Goal: Entertainment & Leisure: Browse casually

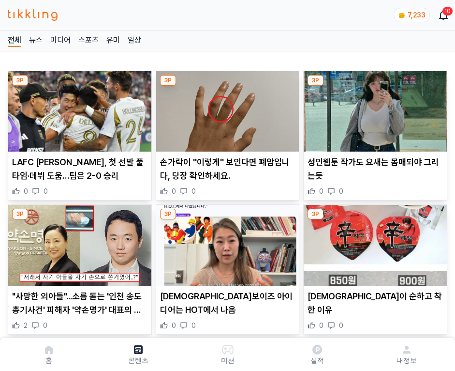
click at [374, 108] on img at bounding box center [375, 111] width 143 height 80
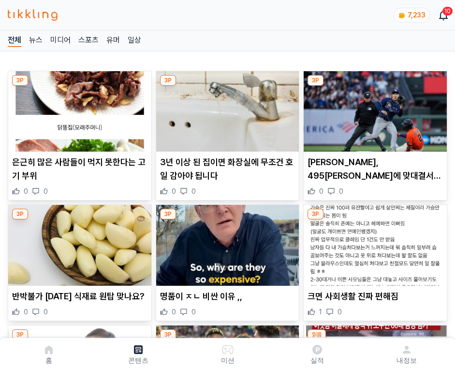
click at [374, 108] on img at bounding box center [375, 111] width 143 height 80
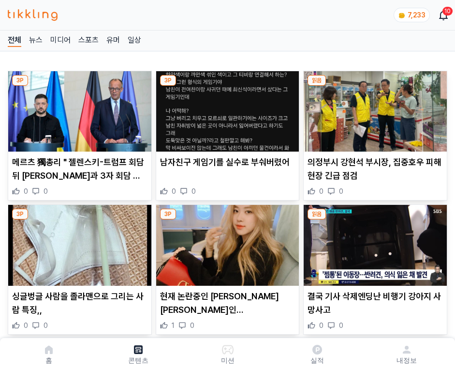
click at [374, 108] on img at bounding box center [375, 111] width 143 height 80
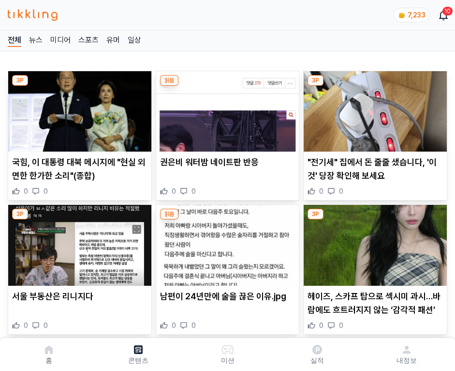
click at [374, 108] on img at bounding box center [375, 111] width 143 height 80
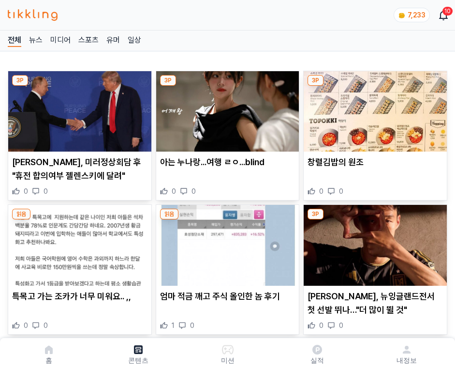
click at [374, 108] on img at bounding box center [375, 111] width 143 height 80
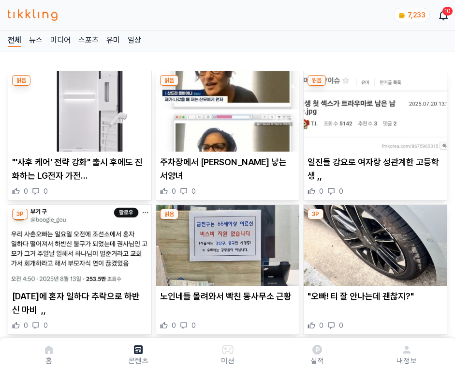
click at [374, 108] on img at bounding box center [375, 111] width 143 height 80
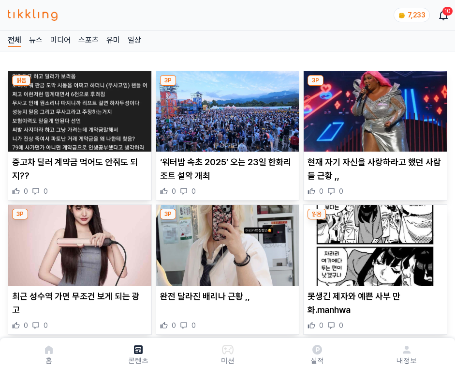
click at [374, 108] on img at bounding box center [375, 111] width 143 height 80
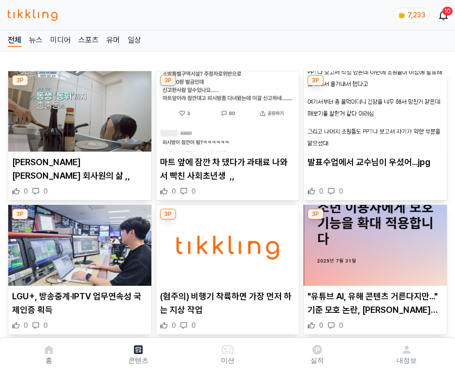
click at [374, 108] on img at bounding box center [375, 111] width 143 height 80
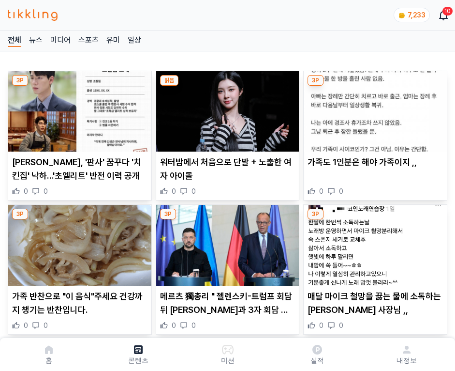
click at [374, 108] on img at bounding box center [375, 111] width 143 height 80
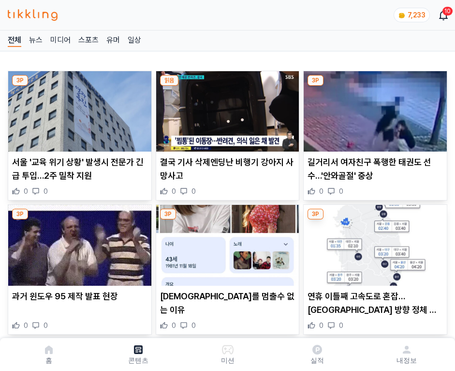
click at [374, 108] on img at bounding box center [375, 111] width 143 height 80
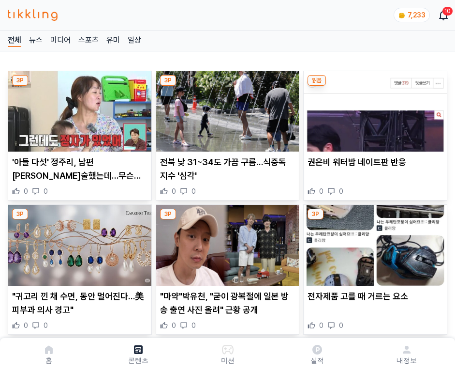
click at [374, 108] on img at bounding box center [375, 111] width 143 height 80
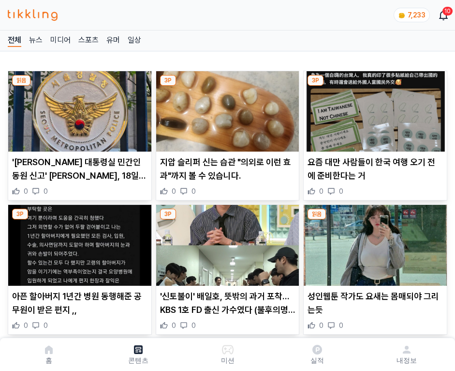
click at [374, 108] on img at bounding box center [375, 111] width 143 height 80
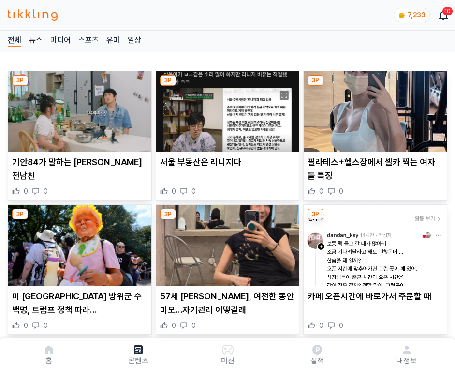
click at [374, 108] on img at bounding box center [375, 111] width 143 height 80
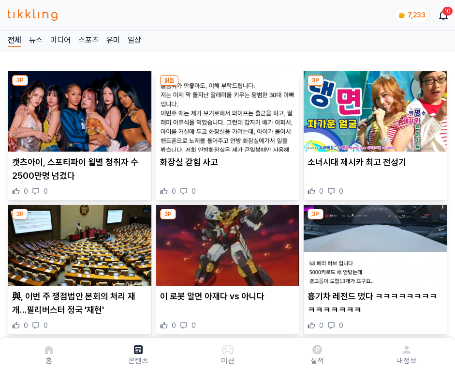
click at [374, 108] on img at bounding box center [375, 111] width 143 height 80
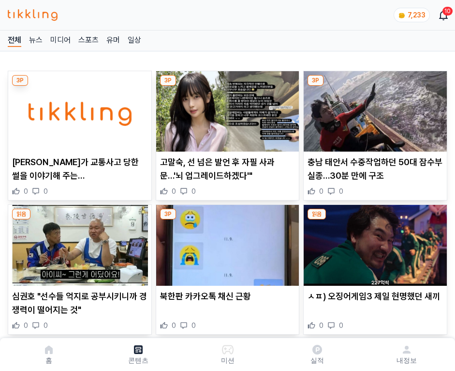
click at [374, 108] on img at bounding box center [375, 111] width 143 height 80
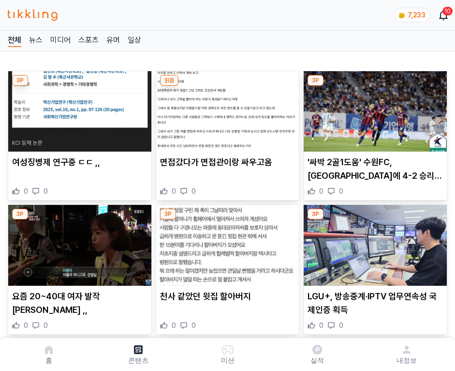
click at [374, 108] on img at bounding box center [375, 111] width 143 height 80
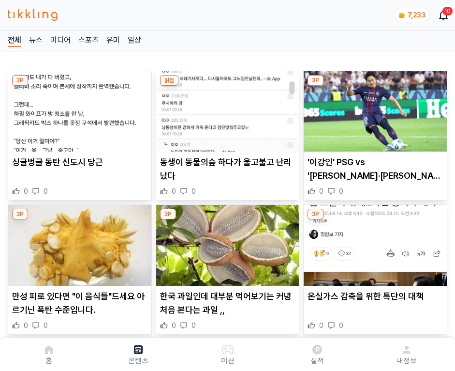
click at [374, 108] on img at bounding box center [375, 111] width 143 height 80
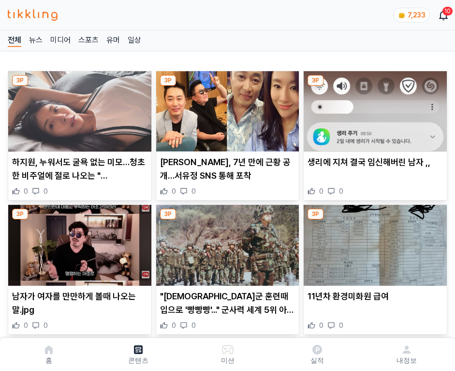
click at [374, 108] on img at bounding box center [375, 111] width 143 height 80
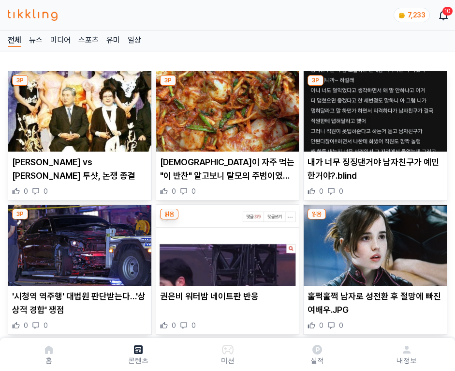
click at [374, 108] on img at bounding box center [375, 111] width 143 height 80
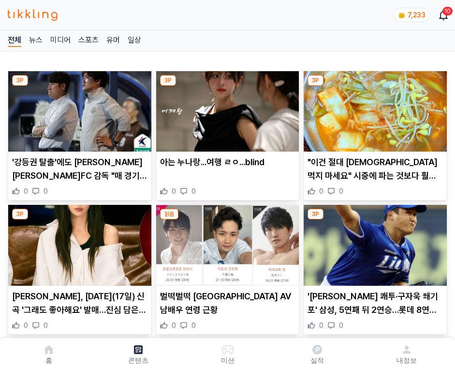
click at [374, 108] on img at bounding box center [375, 111] width 143 height 80
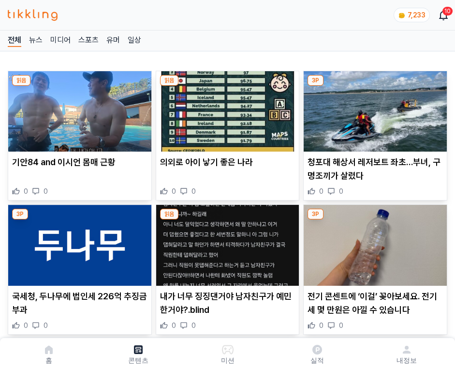
click at [374, 108] on img at bounding box center [375, 111] width 143 height 80
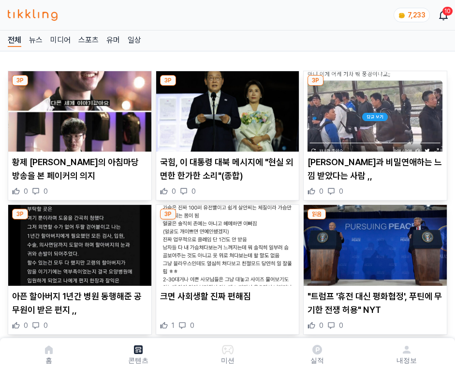
click at [374, 108] on img at bounding box center [375, 111] width 143 height 80
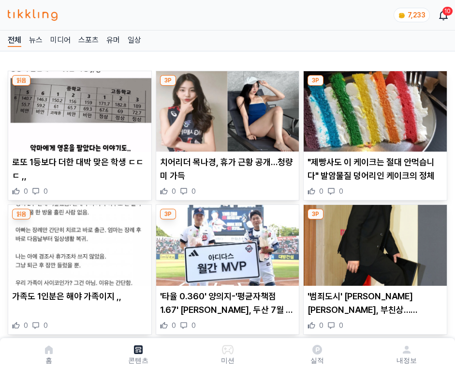
click at [374, 108] on img at bounding box center [375, 111] width 143 height 80
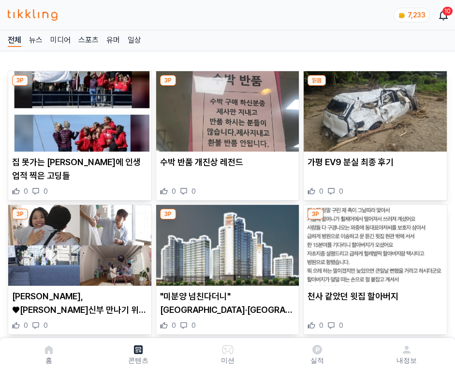
click at [374, 108] on img at bounding box center [375, 111] width 143 height 80
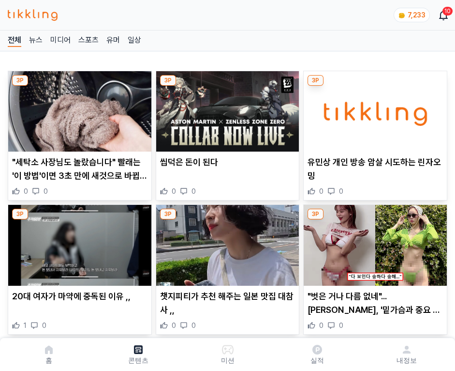
click at [374, 108] on img at bounding box center [375, 111] width 143 height 80
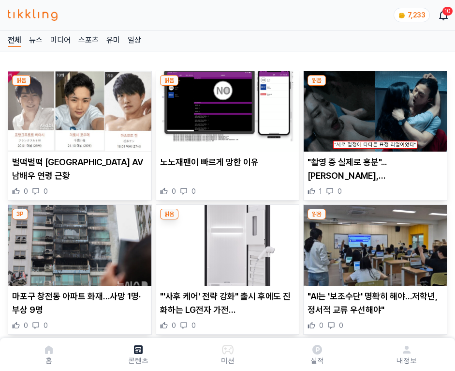
click at [374, 108] on img at bounding box center [375, 111] width 143 height 80
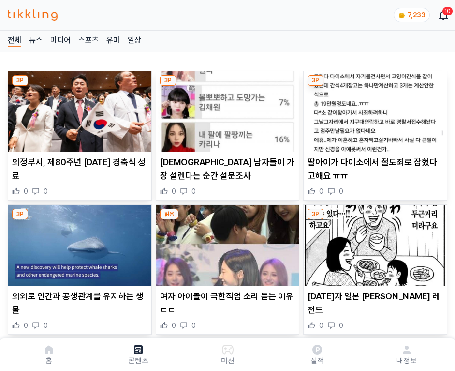
click at [374, 108] on img at bounding box center [375, 111] width 143 height 80
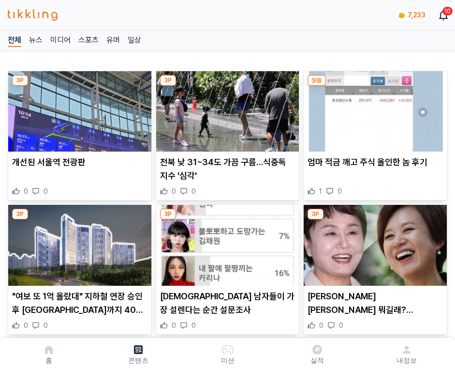
click at [374, 108] on img at bounding box center [375, 111] width 143 height 80
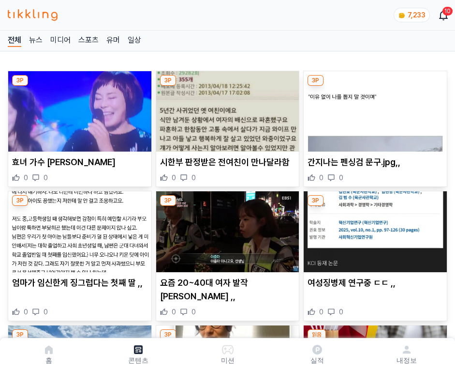
click at [374, 108] on img at bounding box center [375, 111] width 143 height 80
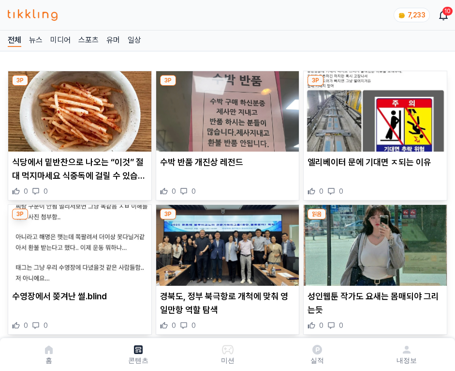
click at [374, 108] on img at bounding box center [375, 111] width 143 height 80
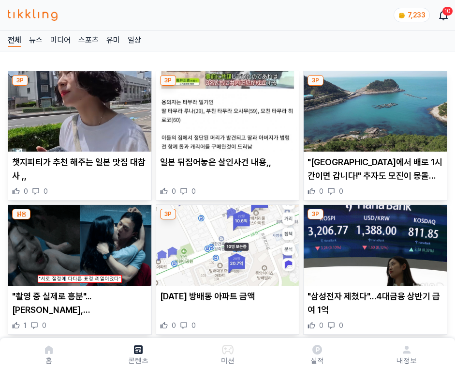
click at [374, 108] on img at bounding box center [375, 111] width 143 height 80
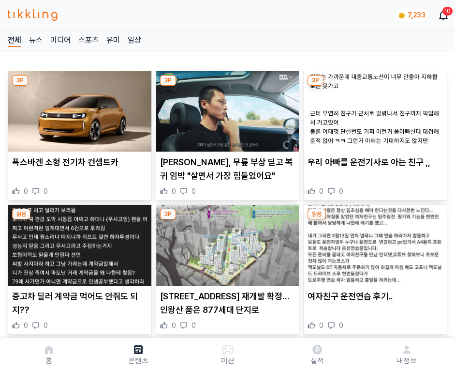
click at [374, 108] on img at bounding box center [375, 111] width 143 height 80
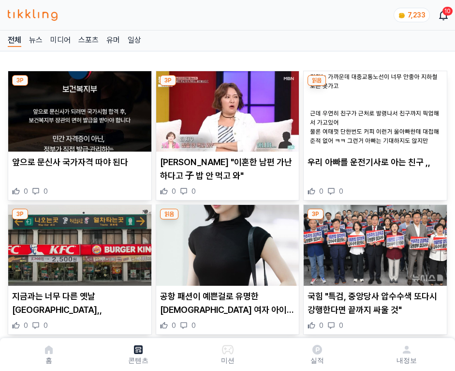
click at [374, 108] on img at bounding box center [375, 111] width 143 height 80
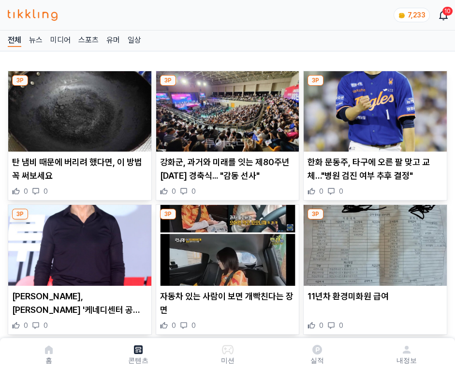
click at [374, 108] on img at bounding box center [375, 111] width 143 height 80
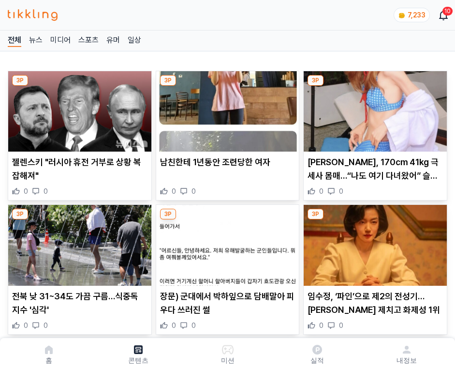
click at [374, 108] on img at bounding box center [375, 111] width 143 height 80
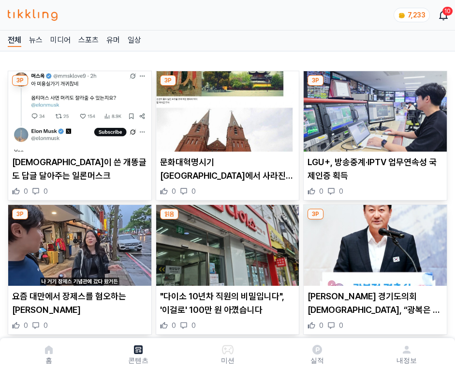
click at [374, 108] on img at bounding box center [375, 111] width 143 height 80
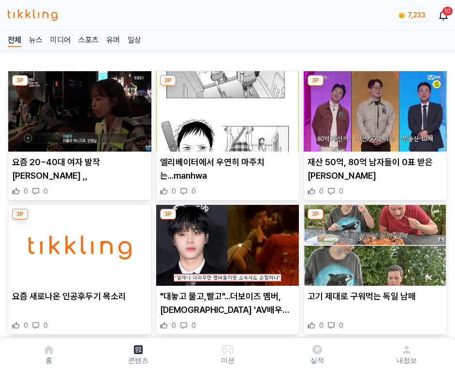
click at [374, 108] on img at bounding box center [375, 111] width 143 height 80
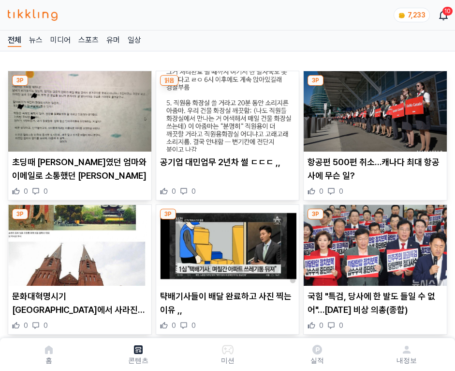
click at [374, 108] on img at bounding box center [375, 111] width 143 height 80
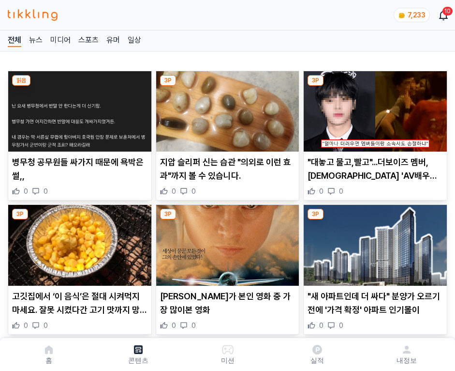
click at [374, 108] on img at bounding box center [375, 111] width 143 height 80
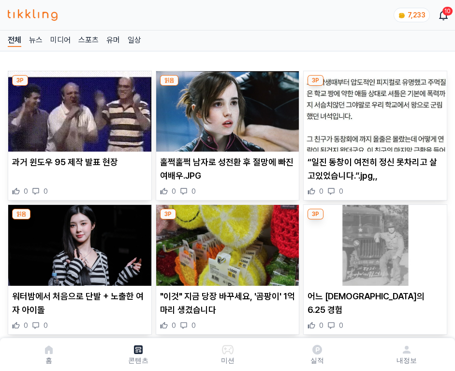
click at [374, 108] on img at bounding box center [375, 111] width 143 height 80
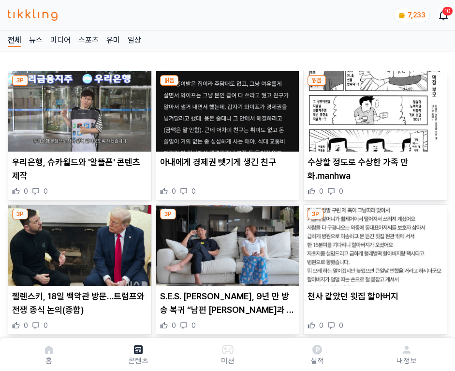
click at [374, 108] on img at bounding box center [375, 111] width 143 height 80
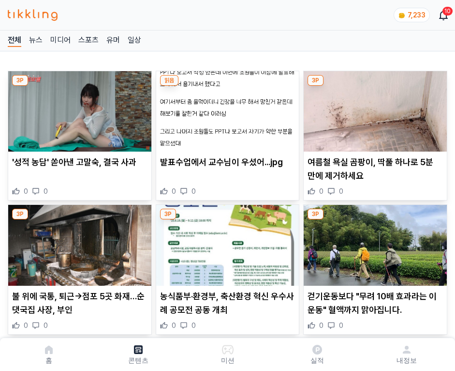
click at [374, 108] on img at bounding box center [375, 111] width 143 height 80
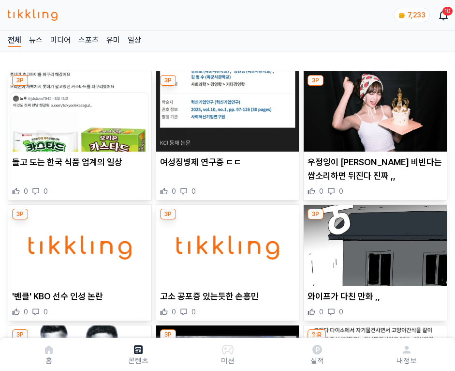
click at [374, 108] on img at bounding box center [375, 111] width 143 height 80
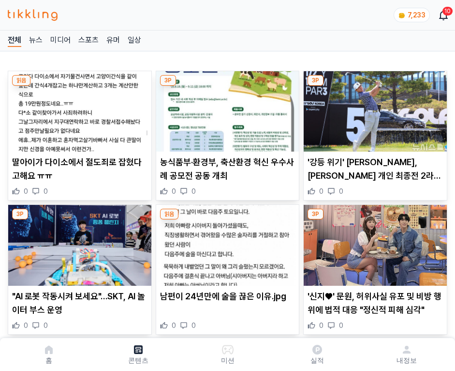
click at [374, 108] on img at bounding box center [375, 111] width 143 height 80
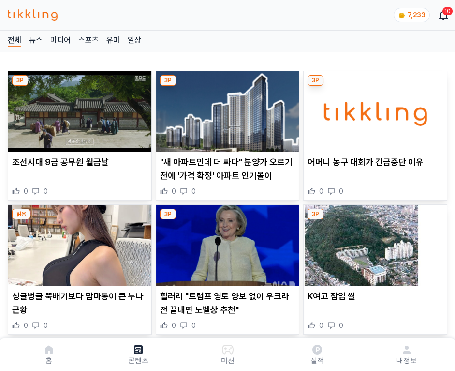
click at [374, 108] on img at bounding box center [375, 111] width 143 height 80
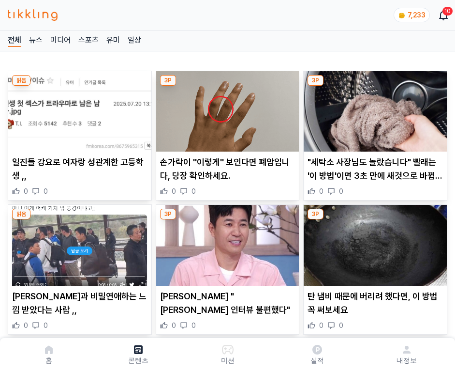
click at [374, 108] on img at bounding box center [375, 111] width 143 height 80
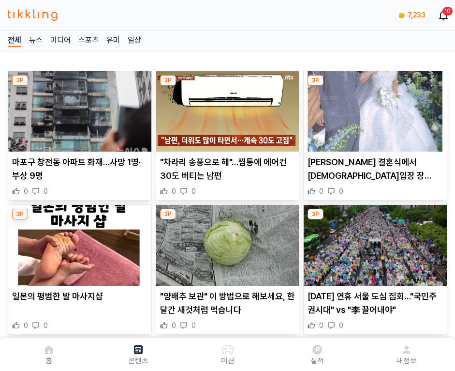
click at [374, 108] on img at bounding box center [375, 111] width 143 height 80
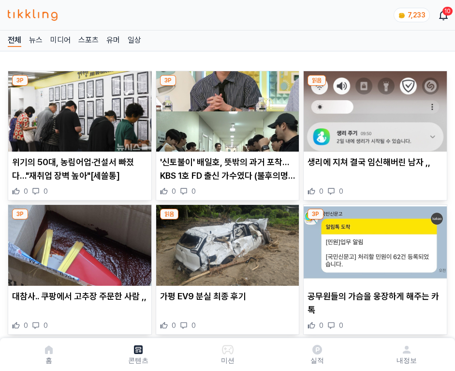
click at [374, 108] on img at bounding box center [375, 111] width 143 height 80
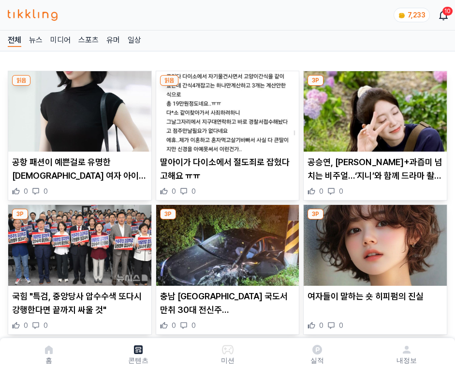
click at [374, 108] on img at bounding box center [375, 111] width 143 height 80
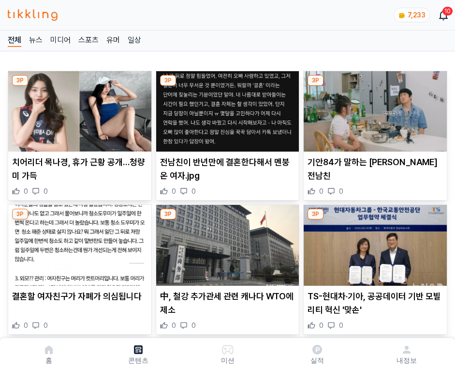
click at [374, 108] on img at bounding box center [375, 111] width 143 height 80
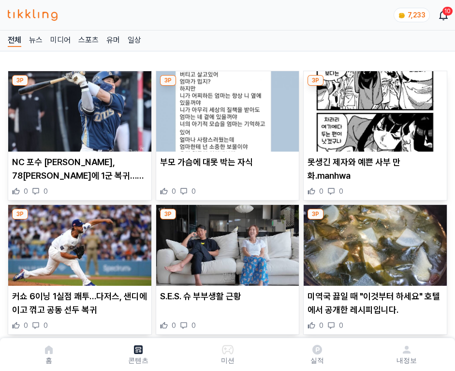
click at [374, 108] on img at bounding box center [375, 111] width 143 height 80
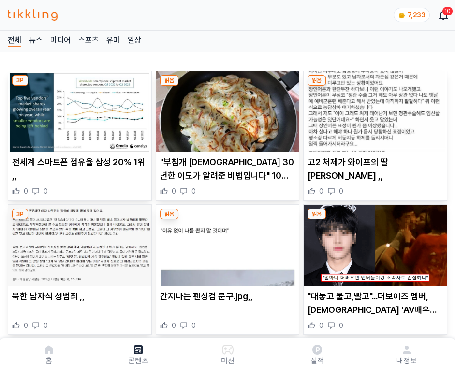
click at [374, 108] on img at bounding box center [375, 111] width 143 height 80
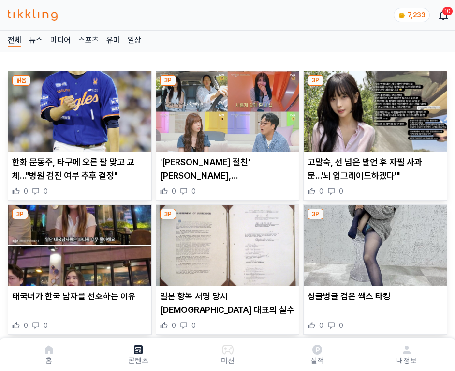
click at [374, 108] on img at bounding box center [375, 111] width 143 height 80
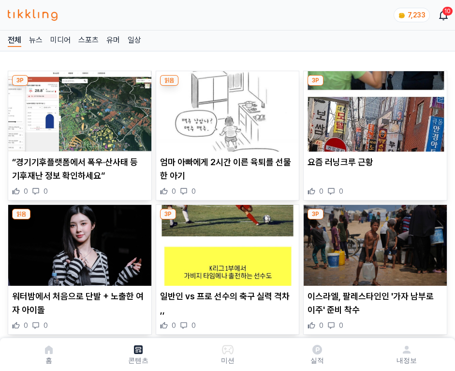
click at [374, 108] on img at bounding box center [375, 111] width 143 height 80
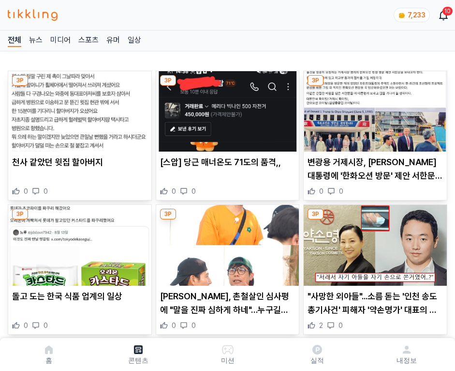
click at [374, 108] on img at bounding box center [375, 111] width 143 height 80
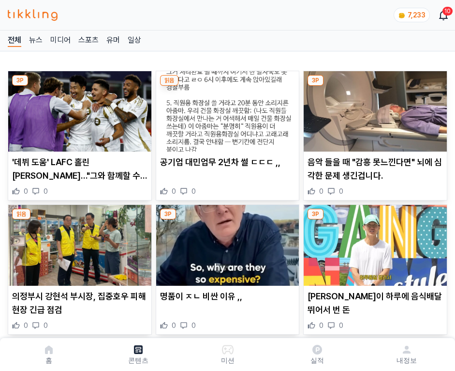
click at [374, 108] on img at bounding box center [375, 111] width 143 height 80
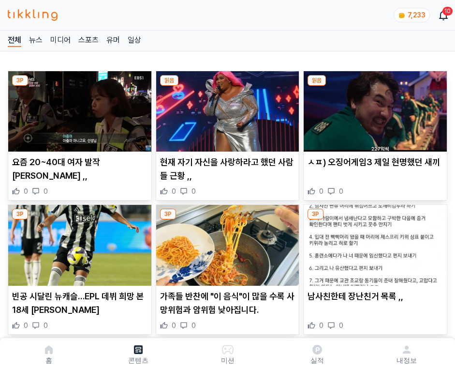
click at [374, 108] on img at bounding box center [375, 111] width 143 height 80
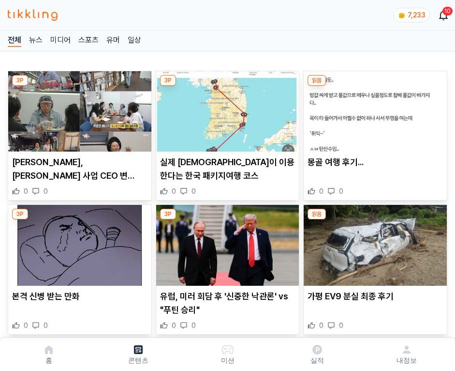
click at [374, 108] on img at bounding box center [375, 111] width 143 height 80
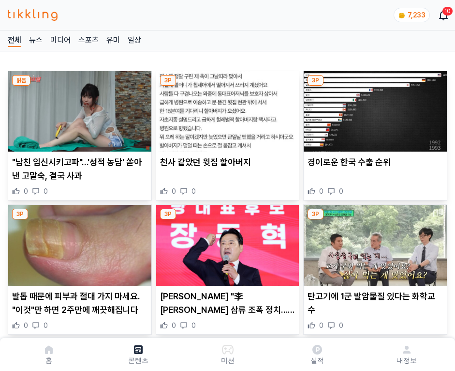
click at [374, 108] on img at bounding box center [375, 111] width 143 height 80
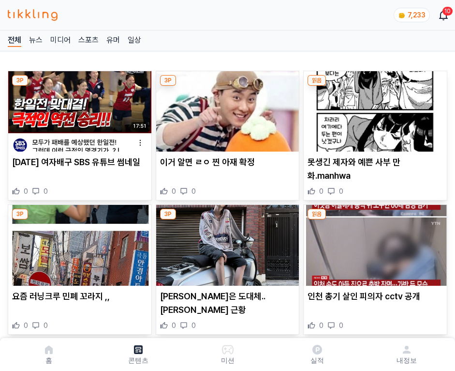
click at [374, 108] on img at bounding box center [375, 111] width 143 height 80
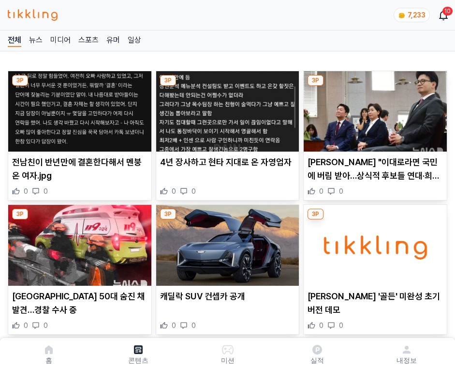
click at [374, 108] on img at bounding box center [375, 111] width 143 height 80
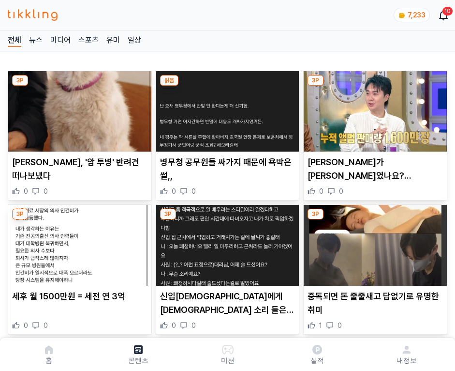
click at [374, 108] on img at bounding box center [375, 111] width 143 height 80
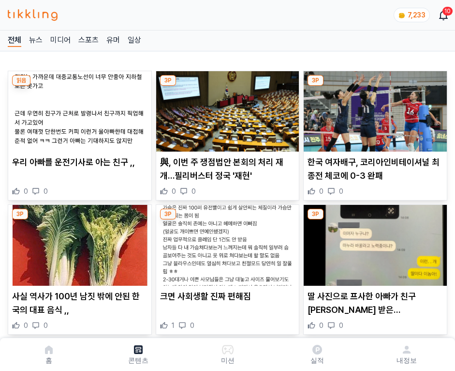
click at [374, 108] on img at bounding box center [375, 111] width 143 height 80
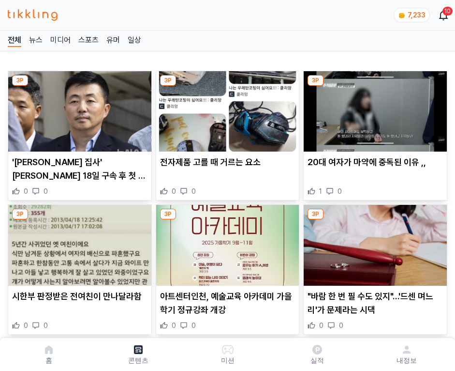
click at [374, 108] on img at bounding box center [375, 111] width 143 height 80
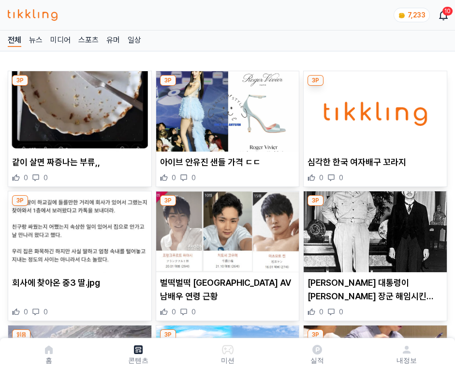
click at [374, 108] on img at bounding box center [375, 111] width 143 height 80
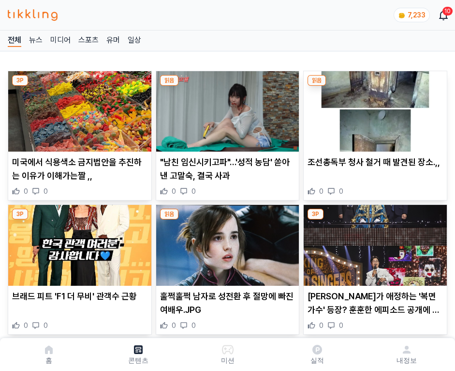
click at [374, 108] on img at bounding box center [375, 111] width 143 height 80
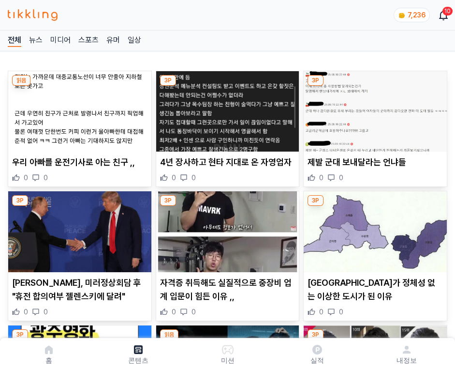
click at [374, 108] on img at bounding box center [375, 111] width 143 height 80
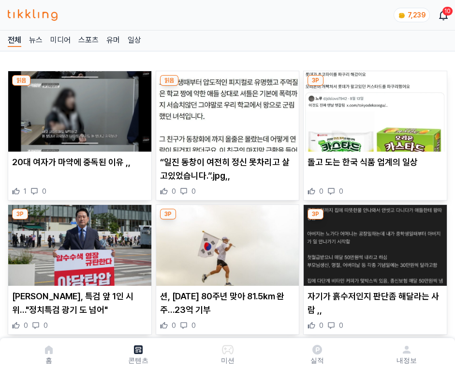
click at [374, 108] on img at bounding box center [375, 111] width 143 height 80
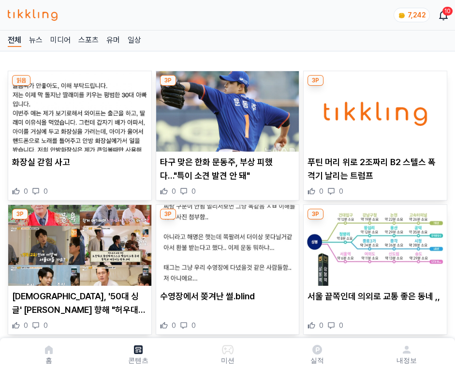
click at [374, 108] on img at bounding box center [375, 111] width 143 height 80
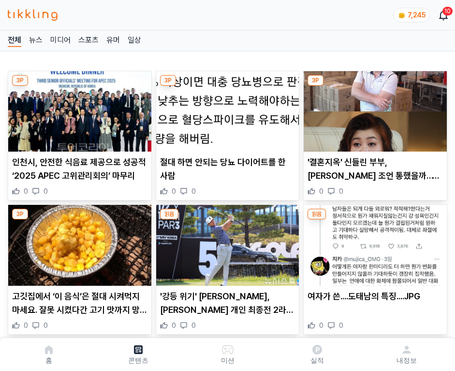
click at [374, 108] on img at bounding box center [375, 111] width 143 height 80
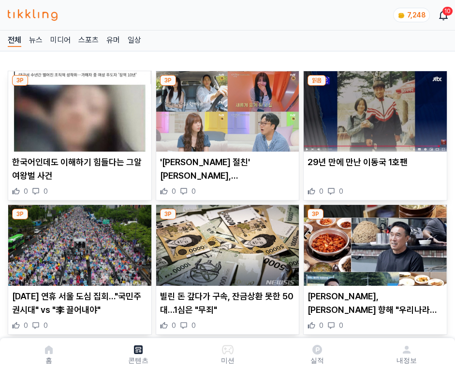
click at [374, 108] on img at bounding box center [375, 111] width 143 height 80
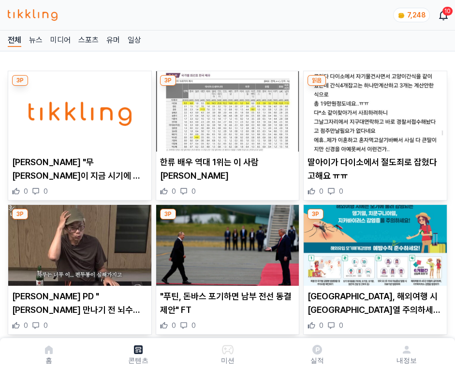
click at [374, 108] on img at bounding box center [375, 111] width 143 height 80
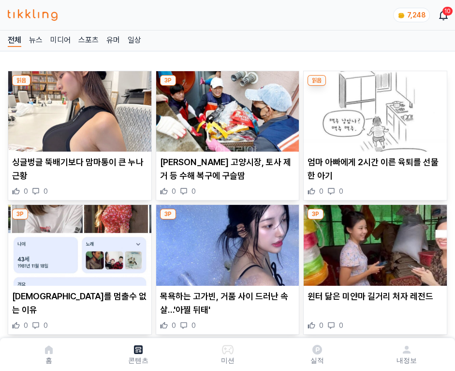
click at [374, 108] on img at bounding box center [375, 111] width 143 height 80
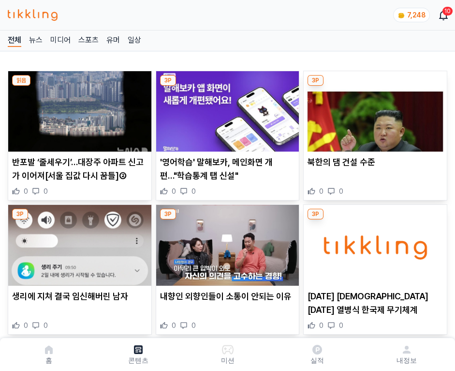
click at [374, 108] on img at bounding box center [375, 111] width 143 height 80
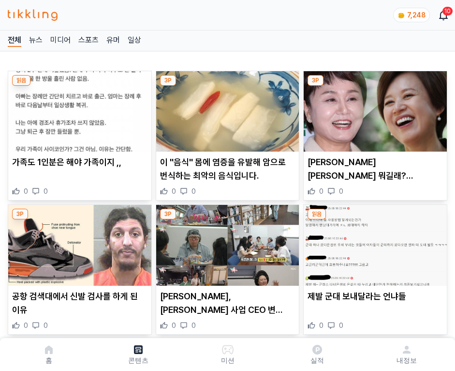
click at [374, 108] on img at bounding box center [375, 111] width 143 height 80
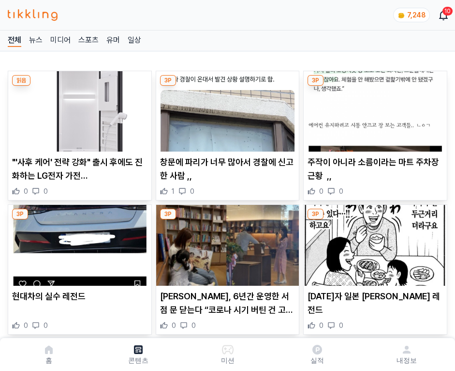
click at [374, 108] on img at bounding box center [375, 111] width 143 height 80
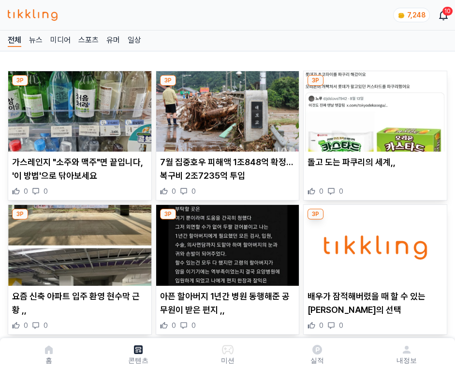
click at [374, 108] on img at bounding box center [375, 111] width 143 height 80
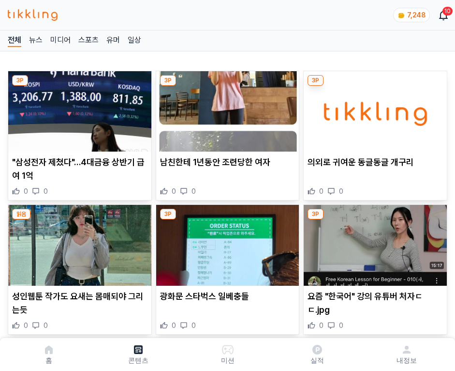
click at [374, 108] on img at bounding box center [375, 111] width 143 height 80
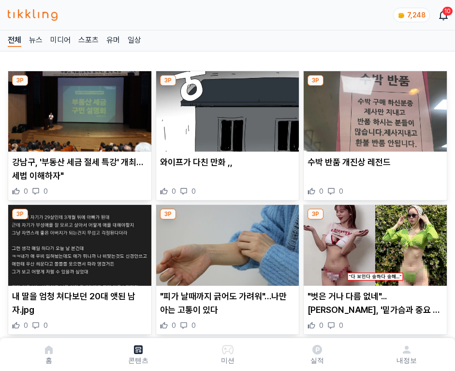
click at [374, 108] on img at bounding box center [375, 111] width 143 height 80
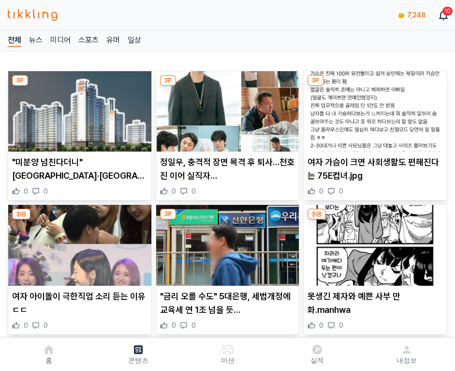
click at [374, 108] on img at bounding box center [375, 111] width 143 height 80
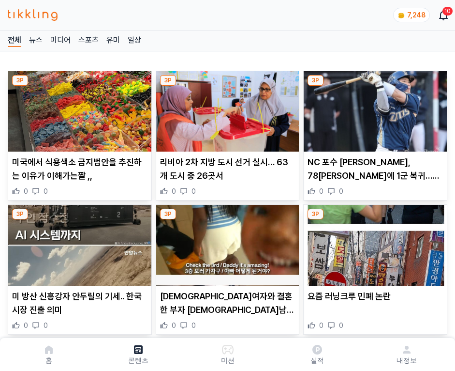
click at [374, 108] on img at bounding box center [375, 111] width 143 height 80
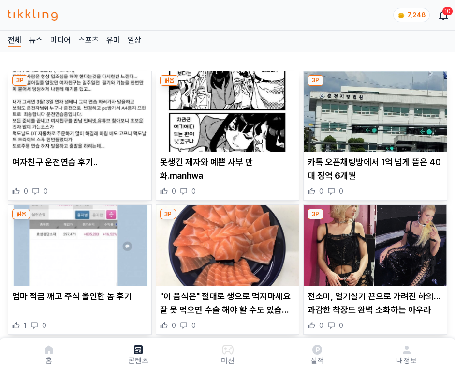
click at [374, 108] on img at bounding box center [375, 111] width 143 height 80
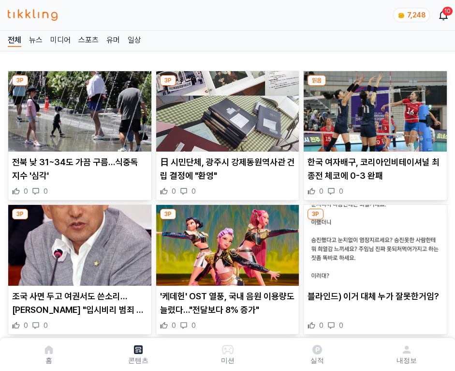
click at [374, 108] on img at bounding box center [375, 111] width 143 height 80
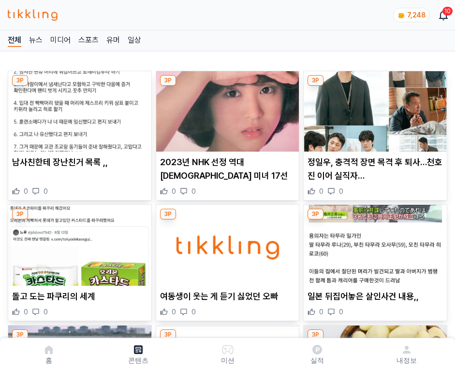
click at [374, 108] on img at bounding box center [375, 111] width 143 height 80
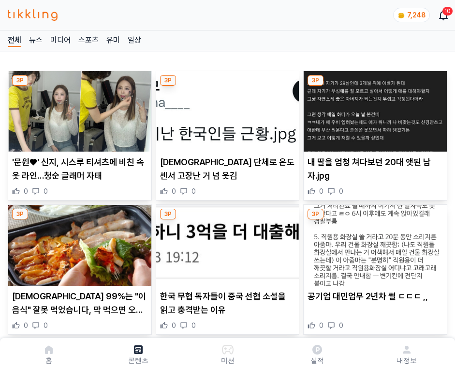
click at [374, 108] on img at bounding box center [375, 111] width 143 height 80
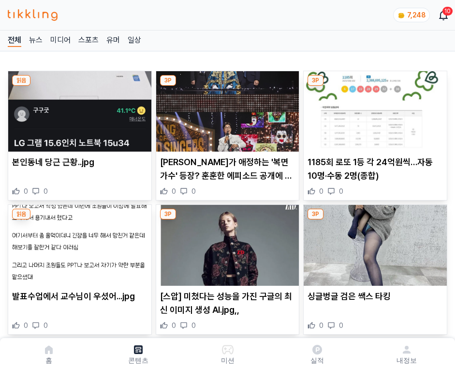
click at [374, 108] on img at bounding box center [375, 111] width 143 height 80
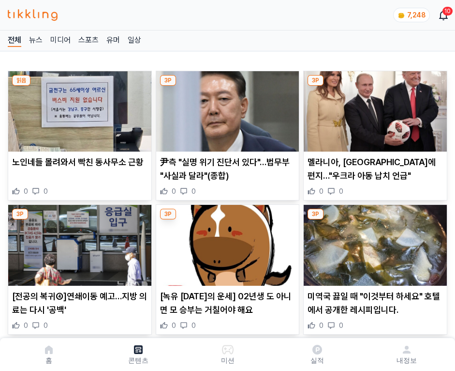
click at [374, 108] on img at bounding box center [375, 111] width 143 height 80
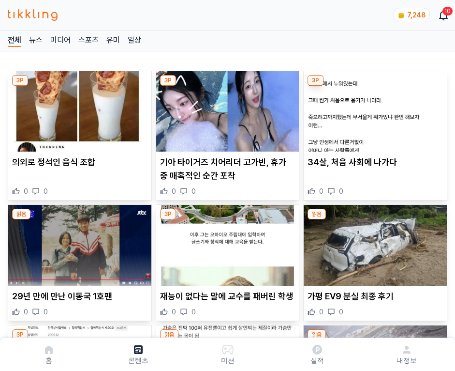
click at [374, 108] on img at bounding box center [375, 111] width 143 height 80
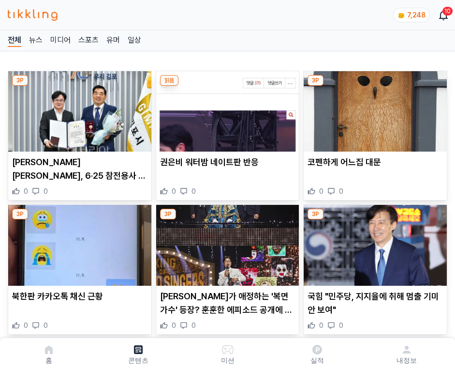
click at [374, 108] on img at bounding box center [375, 111] width 143 height 80
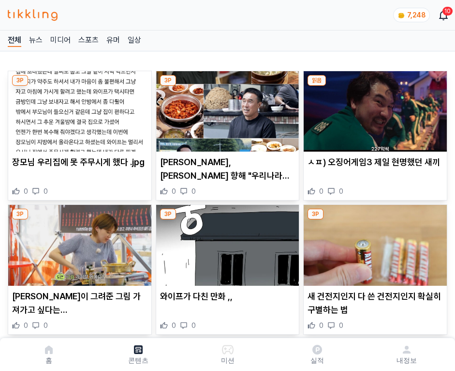
click at [374, 108] on img at bounding box center [375, 111] width 143 height 80
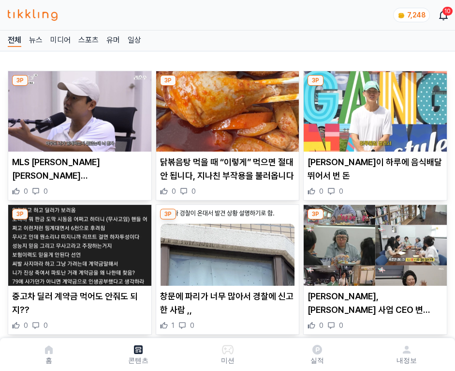
click at [374, 108] on img at bounding box center [375, 111] width 143 height 80
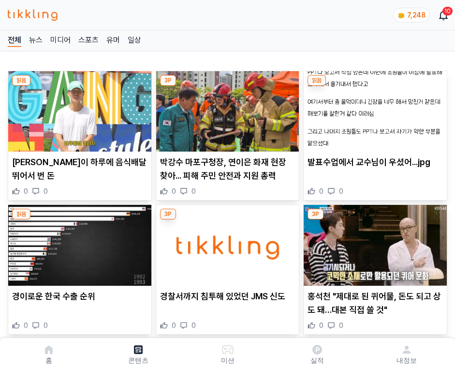
click at [374, 108] on img at bounding box center [375, 111] width 143 height 80
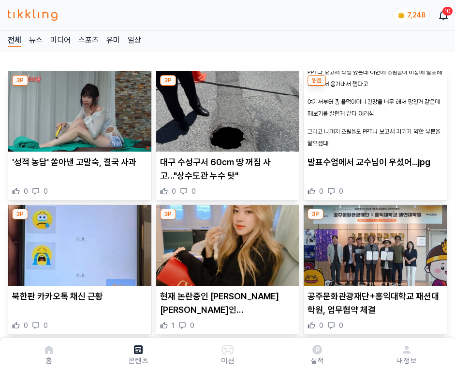
click at [374, 108] on img at bounding box center [375, 111] width 143 height 80
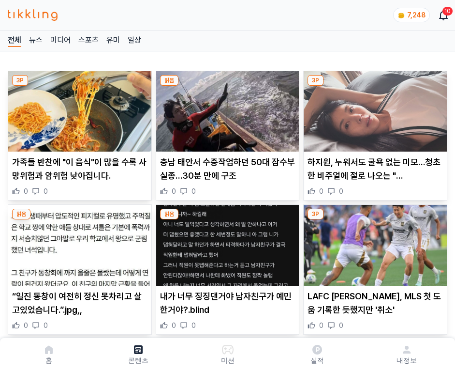
click at [374, 108] on img at bounding box center [375, 111] width 143 height 80
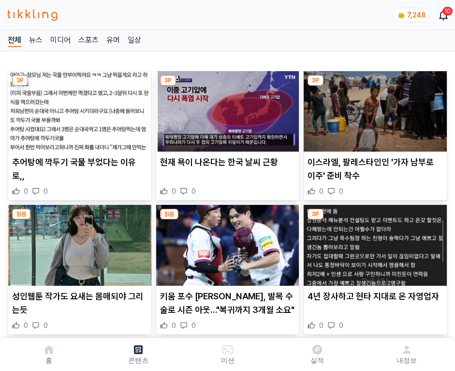
click at [374, 108] on img at bounding box center [375, 111] width 143 height 80
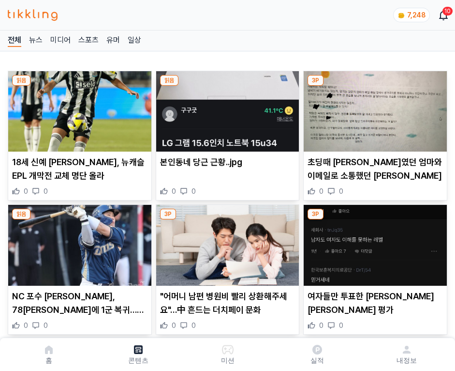
click at [374, 108] on img at bounding box center [375, 111] width 143 height 80
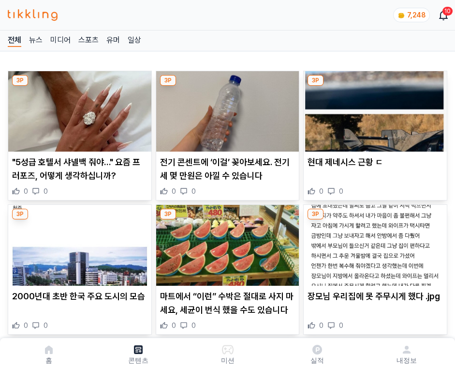
click img
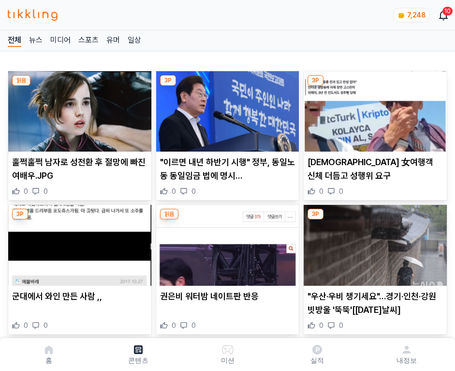
click at [374, 108] on img at bounding box center [375, 111] width 143 height 80
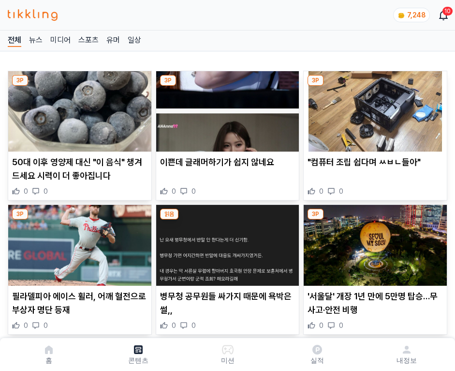
click at [374, 108] on img at bounding box center [375, 111] width 143 height 80
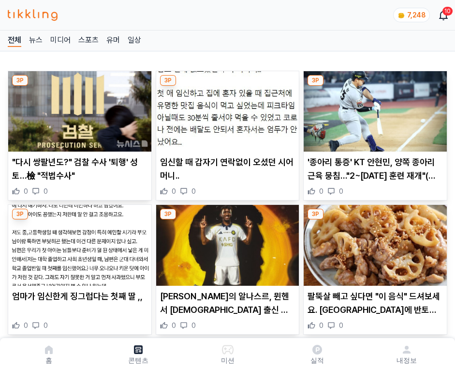
click at [374, 108] on img at bounding box center [375, 111] width 143 height 80
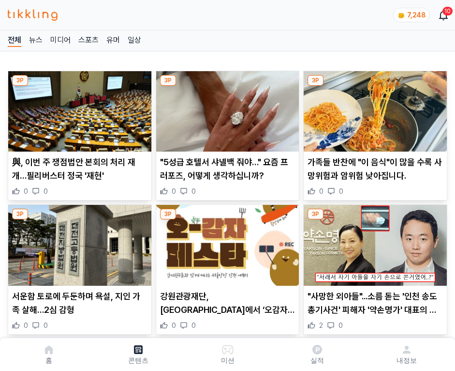
click at [374, 108] on img at bounding box center [375, 111] width 143 height 80
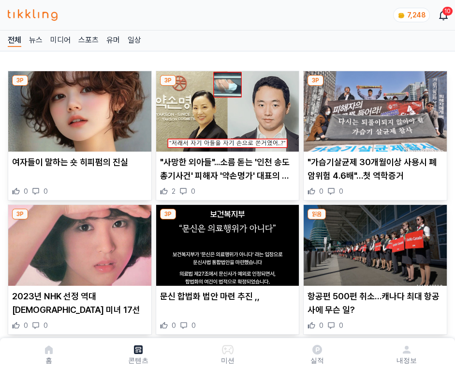
click at [374, 108] on img at bounding box center [375, 111] width 143 height 80
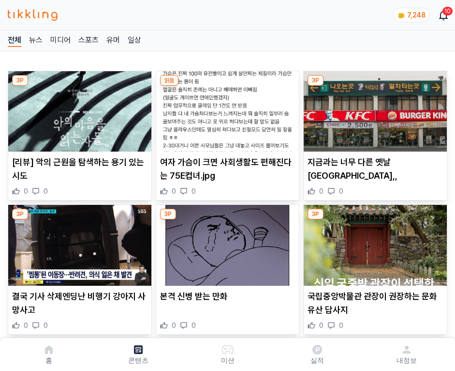
click at [374, 108] on img at bounding box center [375, 111] width 143 height 80
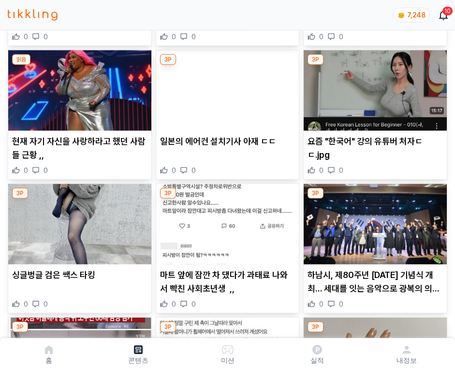
scroll to position [5295, 0]
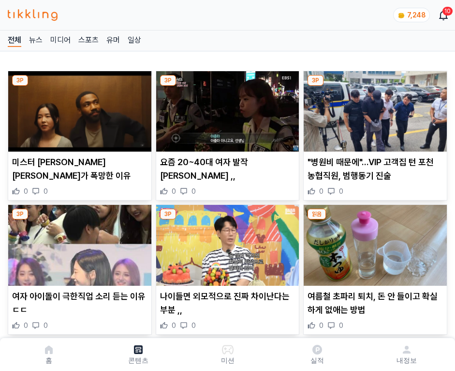
click at [374, 108] on img at bounding box center [375, 111] width 143 height 80
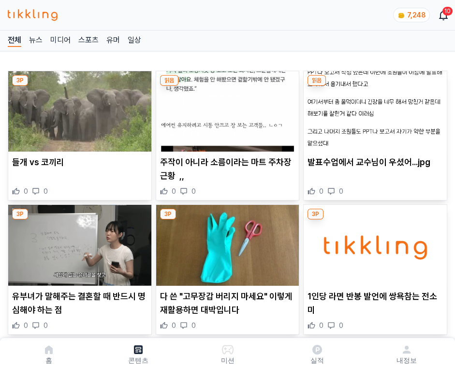
click at [374, 108] on img at bounding box center [375, 111] width 143 height 80
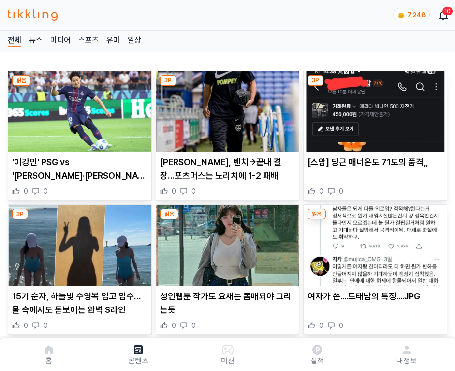
click at [374, 108] on img at bounding box center [375, 111] width 143 height 80
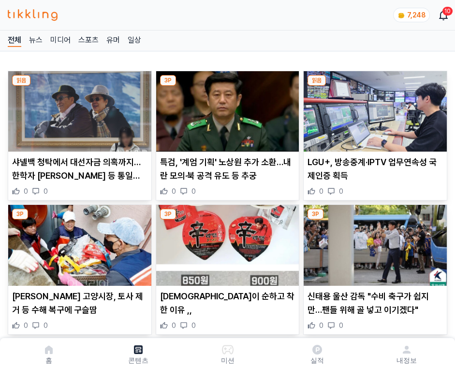
click at [374, 108] on img at bounding box center [375, 111] width 143 height 80
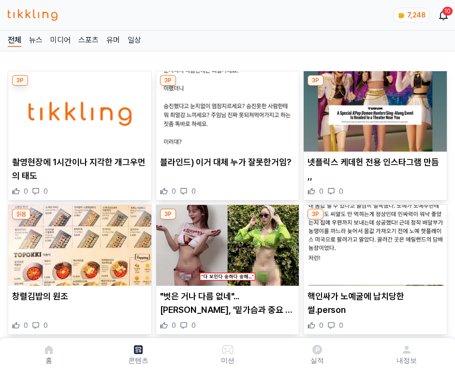
click at [374, 108] on img at bounding box center [375, 111] width 143 height 80
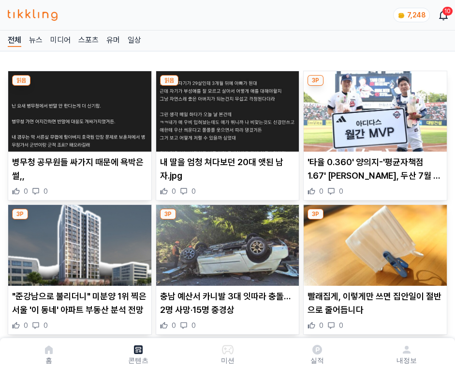
click at [374, 108] on img at bounding box center [375, 111] width 143 height 80
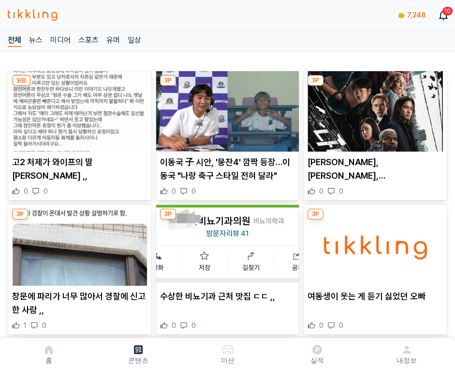
click at [374, 108] on img at bounding box center [375, 111] width 143 height 80
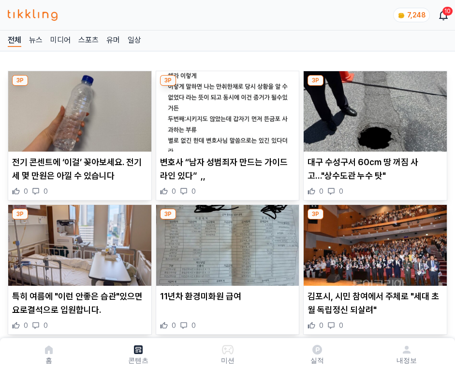
click at [374, 108] on img at bounding box center [375, 111] width 143 height 80
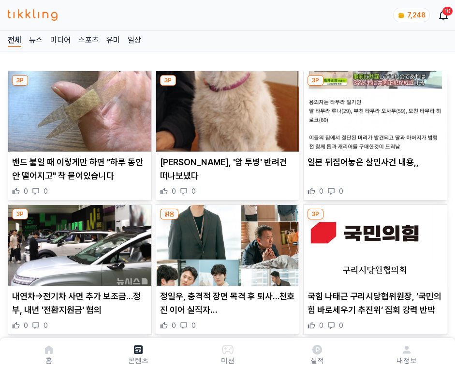
click at [374, 108] on img at bounding box center [375, 111] width 143 height 80
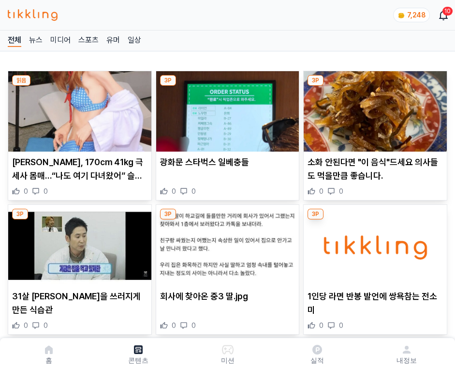
click at [374, 108] on img at bounding box center [375, 111] width 143 height 80
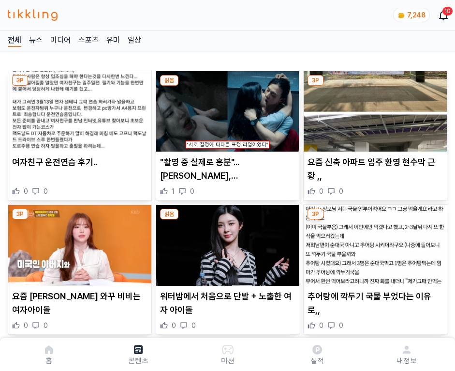
click at [374, 108] on img at bounding box center [375, 111] width 143 height 80
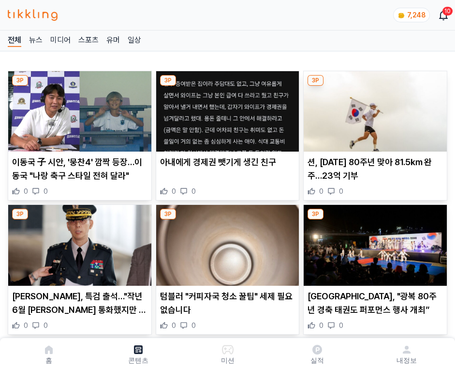
click at [374, 108] on img at bounding box center [375, 111] width 143 height 80
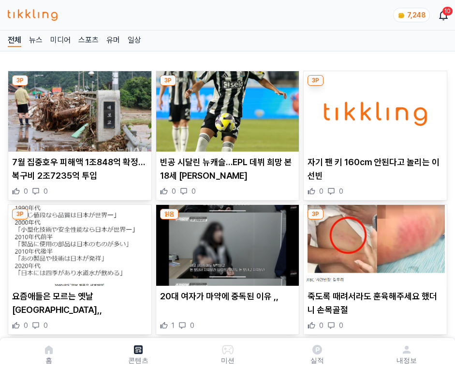
click at [374, 108] on img at bounding box center [375, 111] width 143 height 80
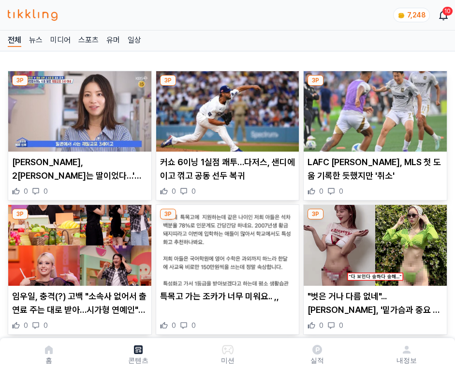
click at [374, 108] on img at bounding box center [375, 111] width 143 height 80
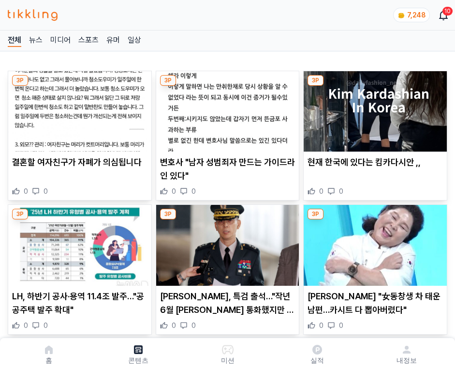
click at [374, 108] on img at bounding box center [375, 111] width 143 height 80
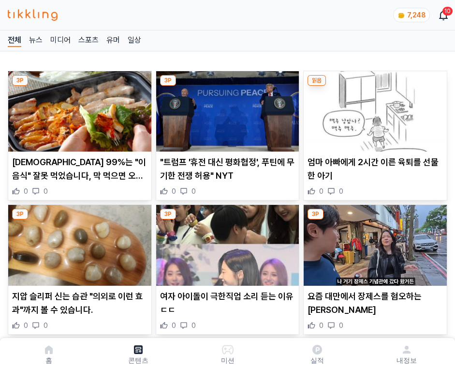
click at [374, 108] on img at bounding box center [375, 111] width 143 height 80
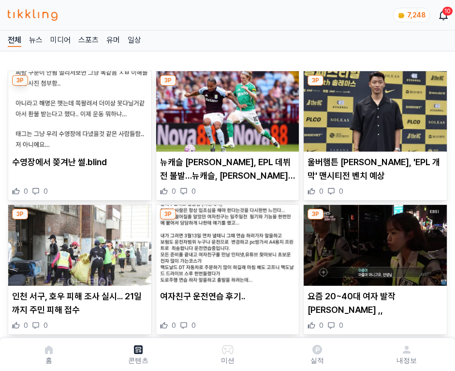
click at [374, 108] on img at bounding box center [375, 111] width 143 height 80
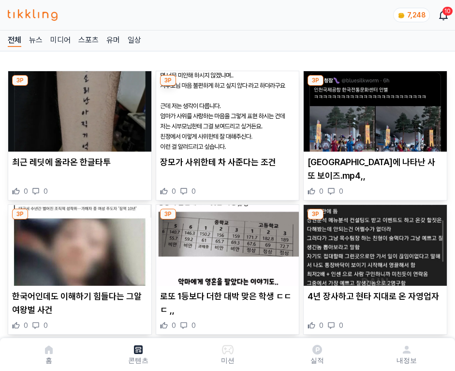
click at [374, 108] on img at bounding box center [375, 111] width 143 height 80
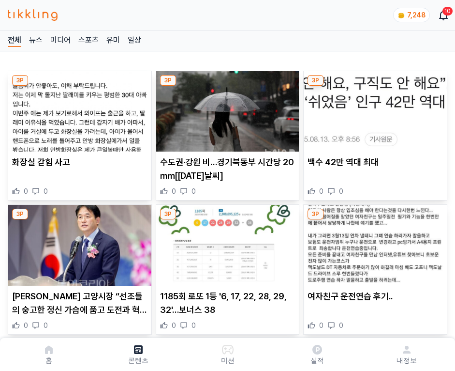
click at [374, 108] on img at bounding box center [375, 111] width 143 height 80
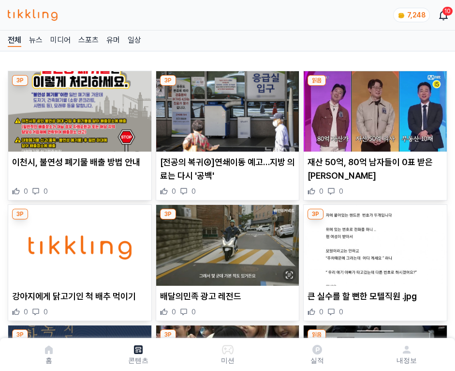
click at [374, 108] on img at bounding box center [375, 111] width 143 height 80
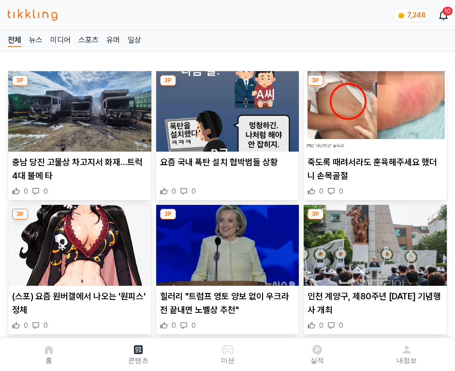
click at [374, 108] on img at bounding box center [375, 111] width 143 height 80
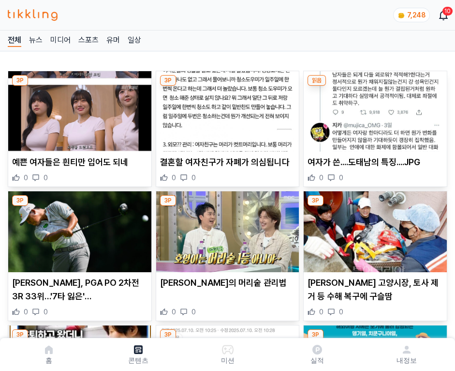
click at [374, 108] on img at bounding box center [375, 111] width 143 height 80
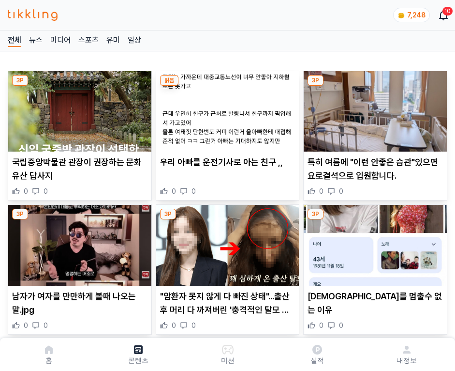
click at [374, 108] on img at bounding box center [375, 111] width 143 height 80
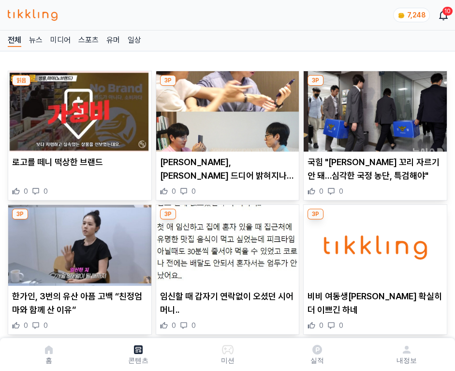
click at [374, 108] on img at bounding box center [375, 111] width 143 height 80
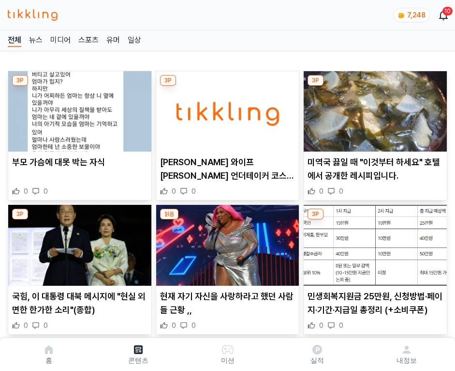
click at [374, 108] on img at bounding box center [375, 111] width 143 height 80
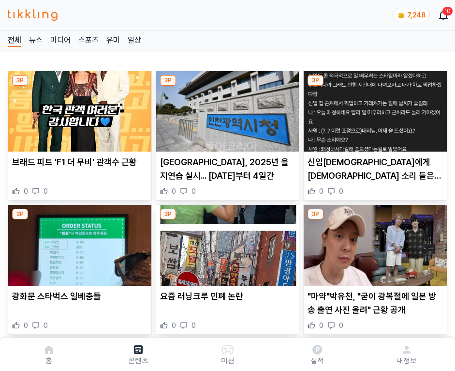
click at [374, 108] on img at bounding box center [375, 111] width 143 height 80
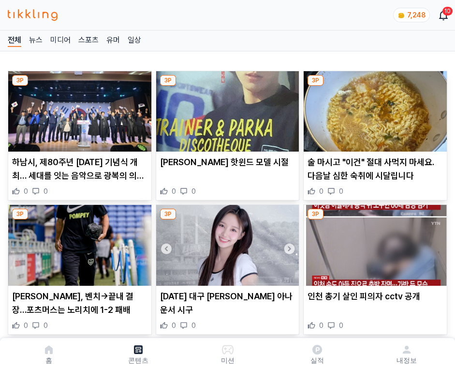
click at [374, 108] on img at bounding box center [375, 111] width 143 height 80
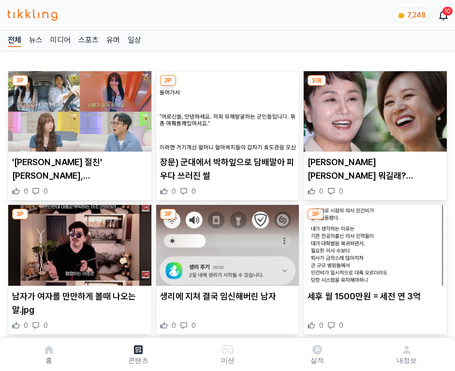
click at [374, 108] on img at bounding box center [375, 111] width 143 height 80
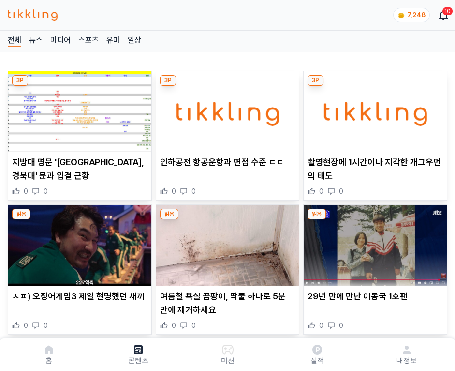
click at [374, 108] on img at bounding box center [375, 111] width 143 height 80
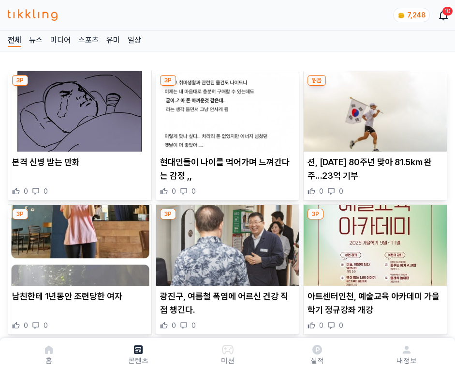
click at [374, 108] on img at bounding box center [375, 111] width 143 height 80
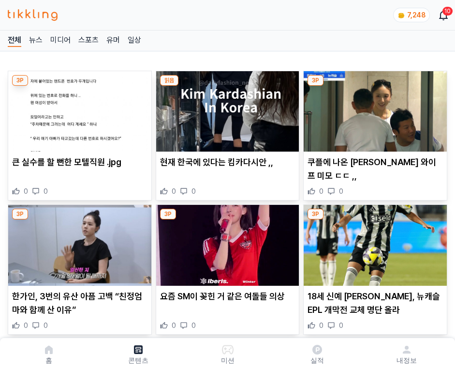
click at [374, 108] on img at bounding box center [375, 111] width 143 height 80
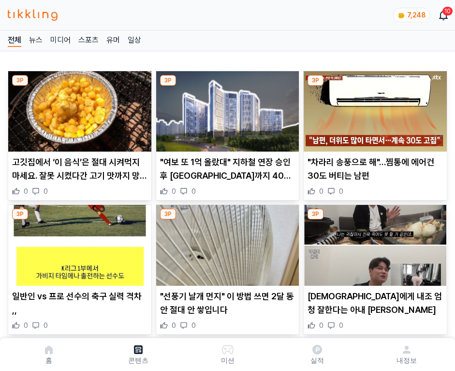
click at [374, 108] on img at bounding box center [375, 111] width 143 height 80
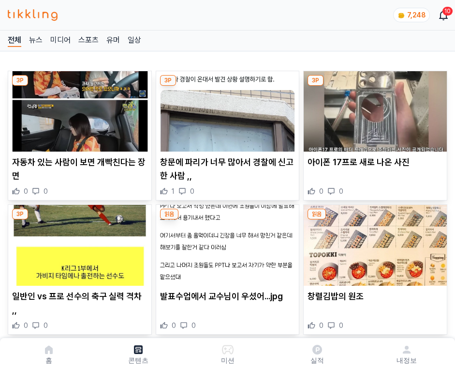
click at [374, 108] on img at bounding box center [375, 111] width 143 height 80
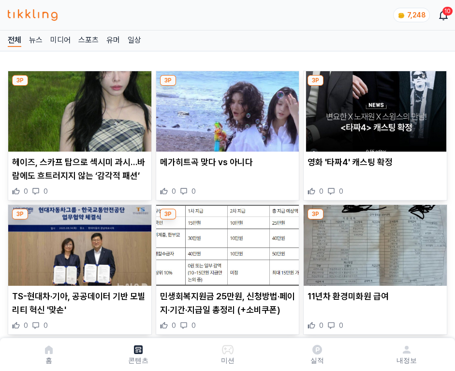
click at [374, 108] on img at bounding box center [375, 111] width 143 height 80
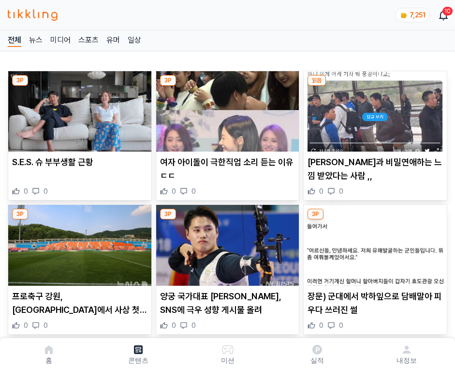
click at [374, 108] on img at bounding box center [375, 111] width 143 height 80
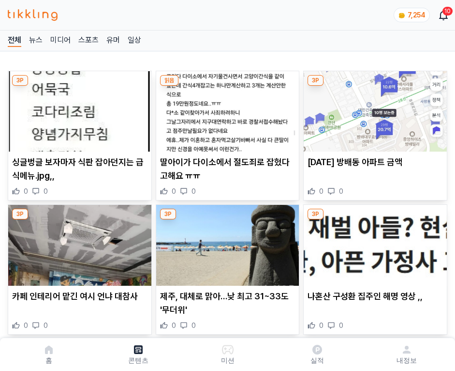
click at [374, 108] on img at bounding box center [375, 111] width 143 height 80
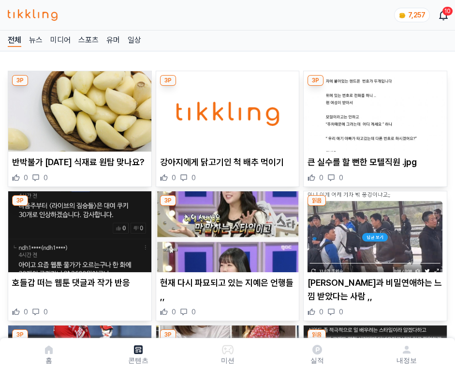
click at [374, 108] on img at bounding box center [375, 111] width 143 height 80
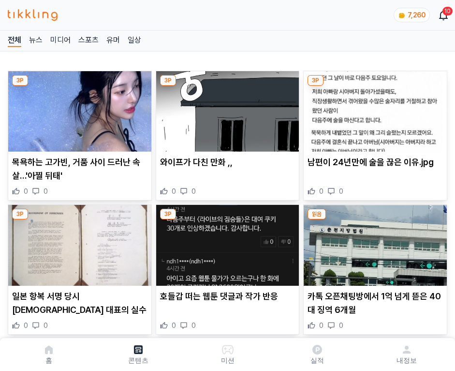
click at [374, 108] on img at bounding box center [375, 111] width 143 height 80
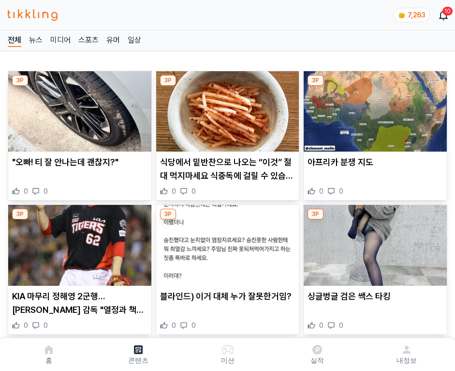
click at [374, 108] on img at bounding box center [375, 111] width 143 height 80
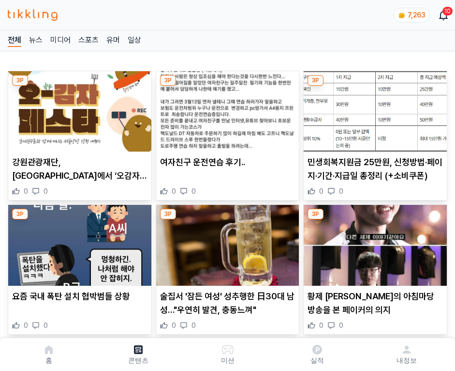
click at [374, 108] on img at bounding box center [375, 111] width 143 height 80
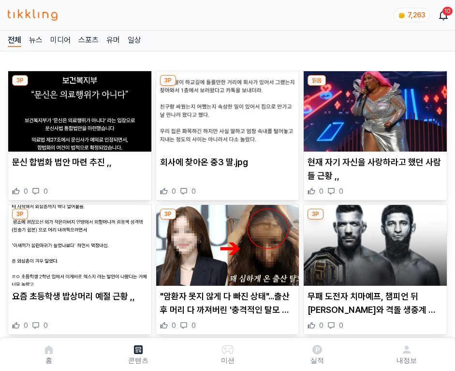
click at [374, 108] on img at bounding box center [375, 111] width 143 height 80
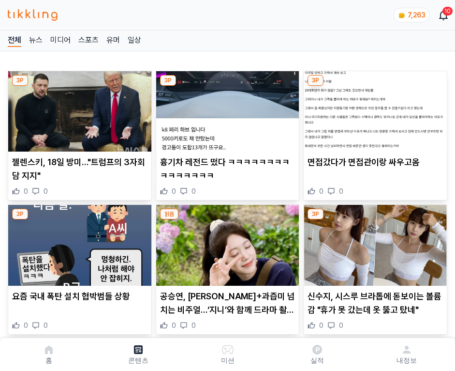
click at [374, 108] on img at bounding box center [375, 111] width 143 height 80
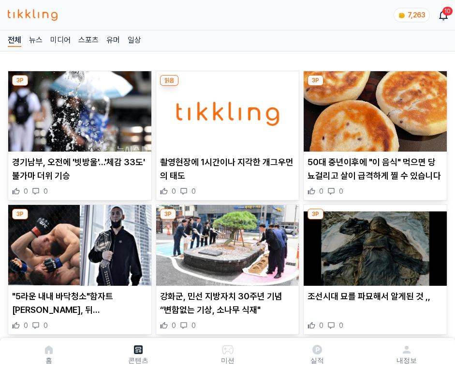
click at [374, 108] on img at bounding box center [375, 111] width 143 height 80
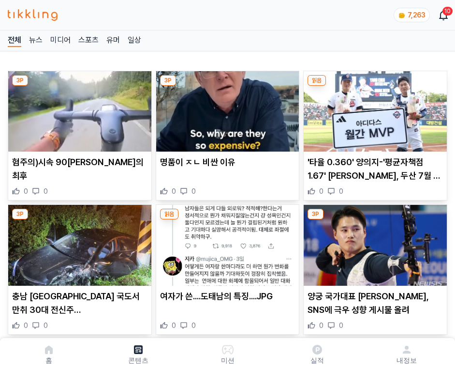
click at [374, 108] on img at bounding box center [375, 111] width 143 height 80
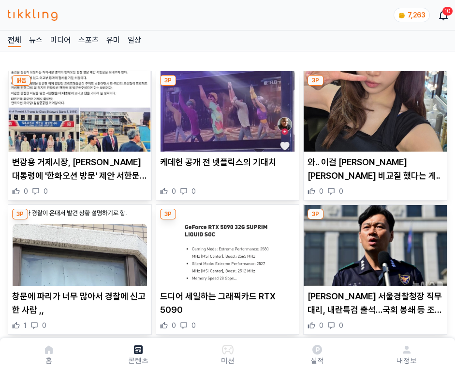
click at [374, 108] on img at bounding box center [375, 111] width 143 height 80
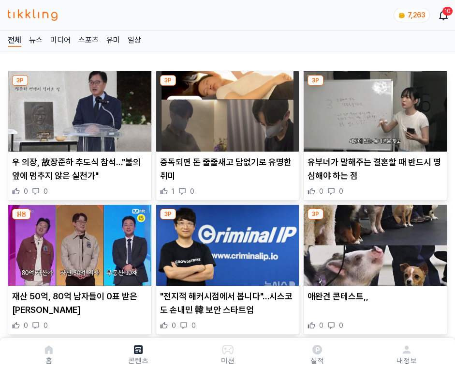
click at [374, 108] on img at bounding box center [375, 111] width 143 height 80
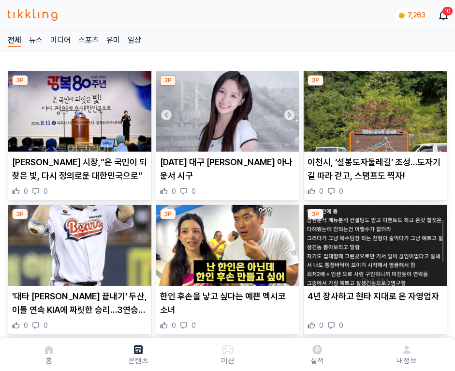
click at [374, 108] on img at bounding box center [375, 111] width 143 height 80
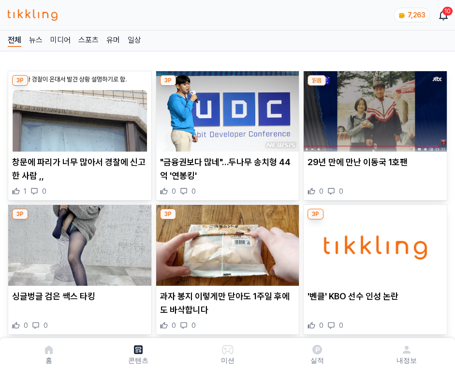
click at [374, 108] on img at bounding box center [375, 111] width 143 height 80
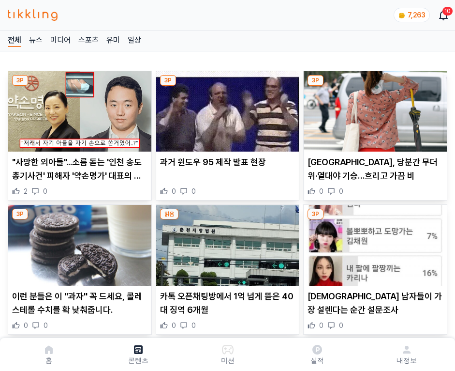
click at [374, 108] on img at bounding box center [375, 111] width 143 height 80
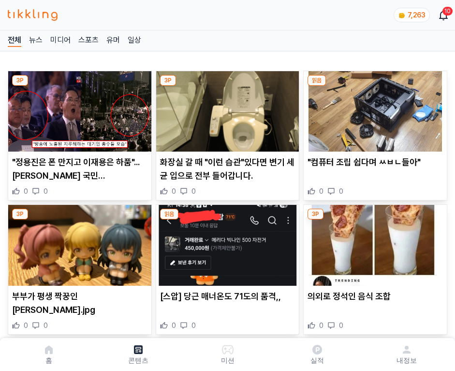
click at [374, 108] on img at bounding box center [375, 111] width 143 height 80
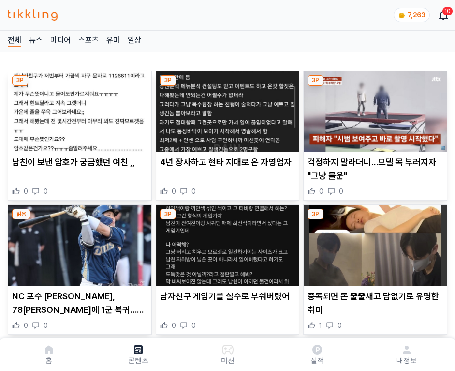
click at [374, 108] on img at bounding box center [375, 111] width 143 height 80
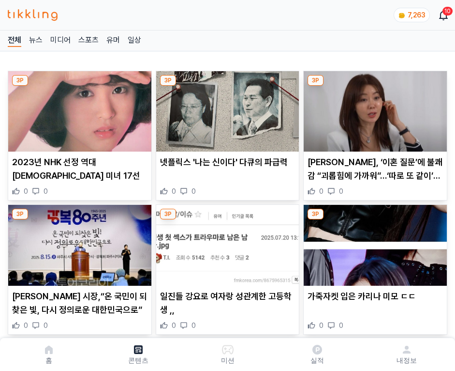
click at [374, 108] on img at bounding box center [375, 111] width 143 height 80
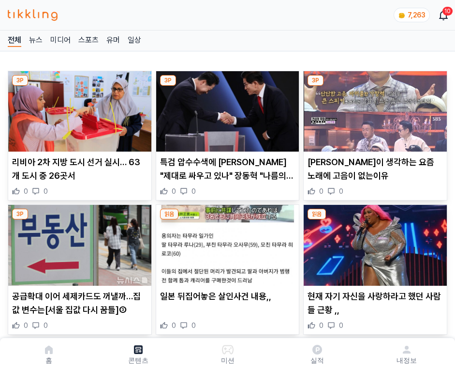
click at [374, 108] on img at bounding box center [375, 111] width 143 height 80
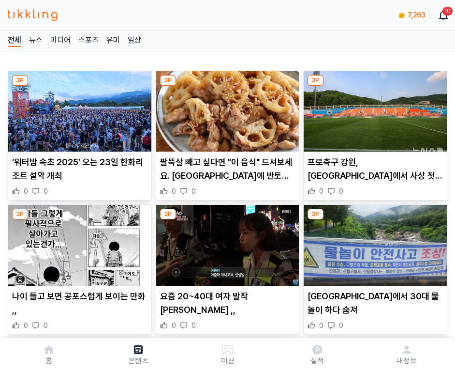
click at [374, 108] on img at bounding box center [375, 111] width 143 height 80
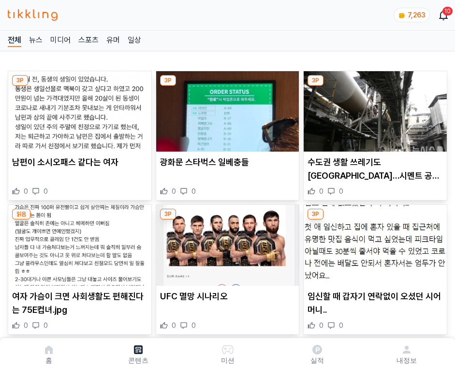
click at [374, 108] on img at bounding box center [375, 111] width 143 height 80
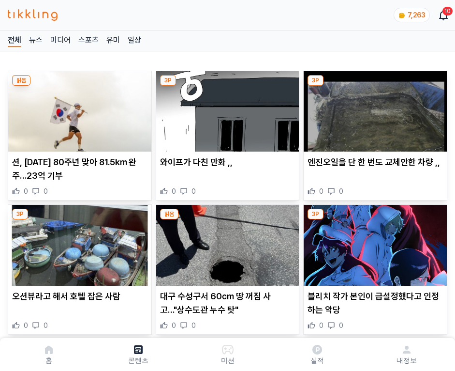
click at [374, 108] on img at bounding box center [375, 111] width 143 height 80
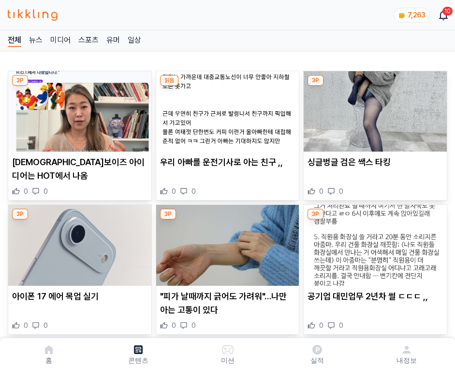
click at [374, 108] on img at bounding box center [375, 111] width 143 height 80
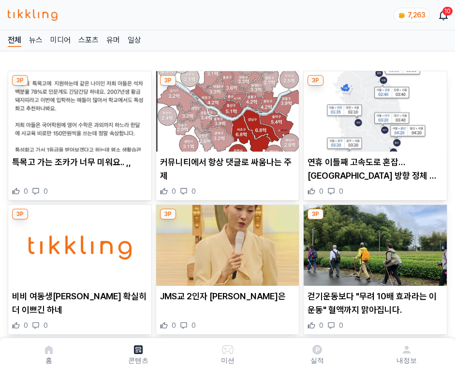
click at [374, 108] on img at bounding box center [375, 111] width 143 height 80
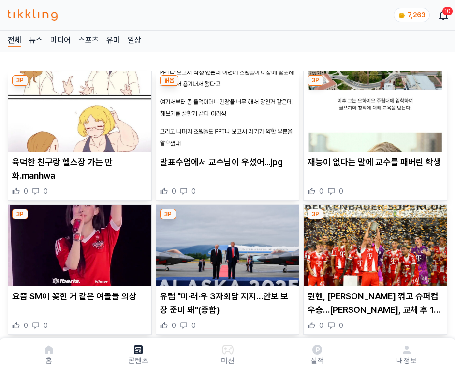
click at [374, 108] on img at bounding box center [375, 111] width 143 height 80
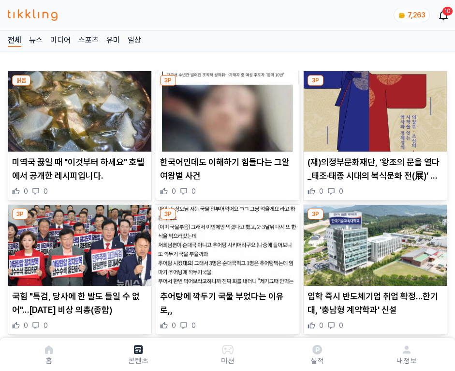
click at [374, 108] on img at bounding box center [375, 111] width 143 height 80
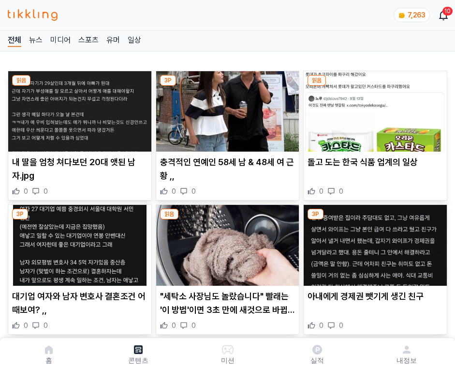
click at [374, 108] on img at bounding box center [375, 111] width 143 height 80
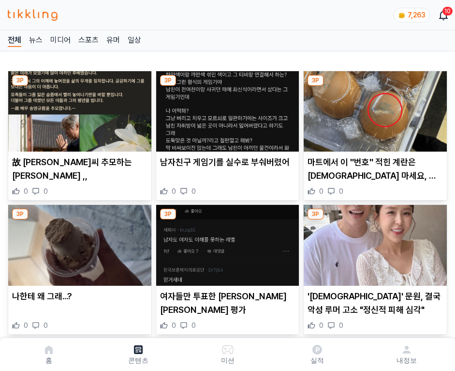
click at [374, 108] on img at bounding box center [375, 111] width 143 height 80
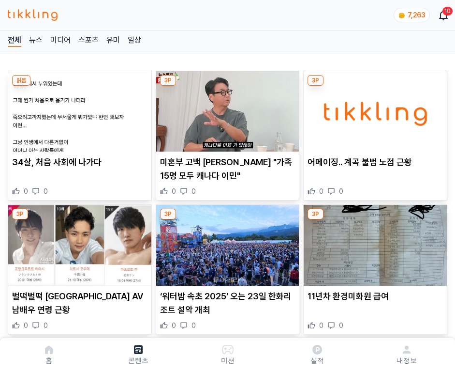
click at [374, 108] on img at bounding box center [375, 111] width 143 height 80
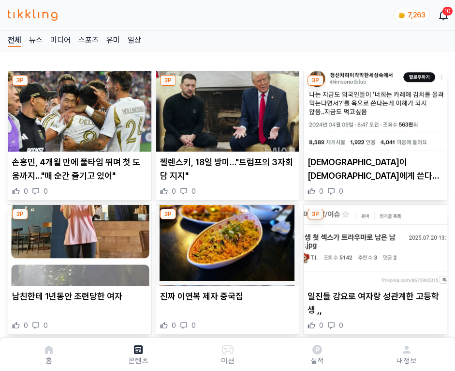
click at [374, 108] on img at bounding box center [375, 111] width 143 height 80
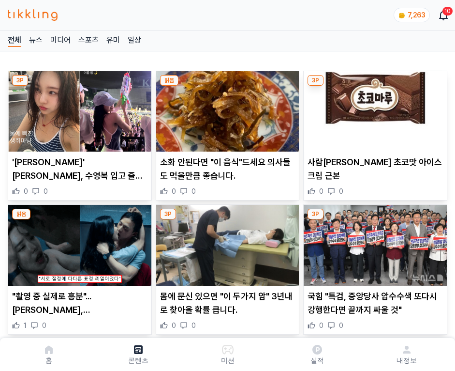
click at [374, 108] on img at bounding box center [375, 111] width 143 height 80
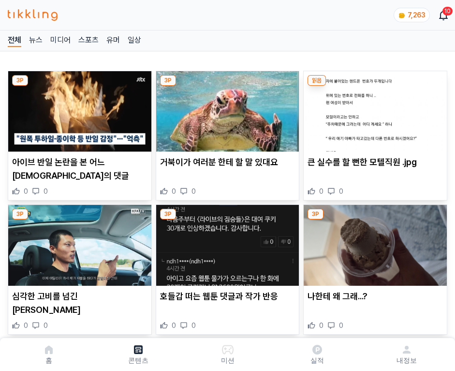
click at [374, 108] on img at bounding box center [375, 111] width 143 height 80
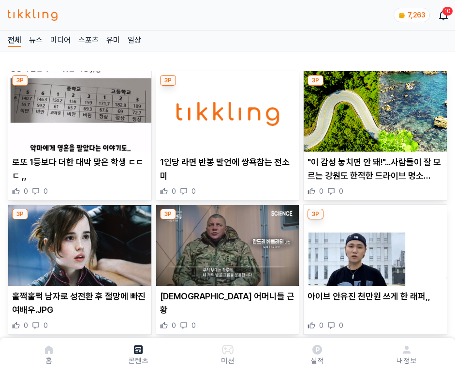
click at [374, 108] on img at bounding box center [375, 111] width 143 height 80
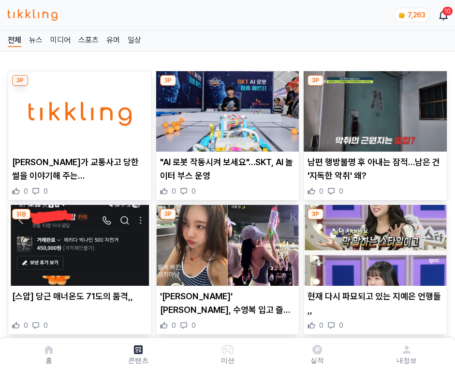
click at [374, 108] on img at bounding box center [375, 111] width 143 height 80
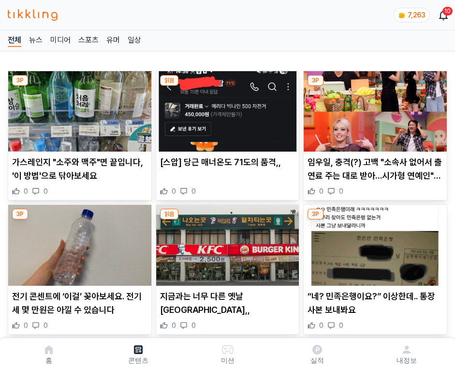
click at [374, 108] on img at bounding box center [375, 111] width 143 height 80
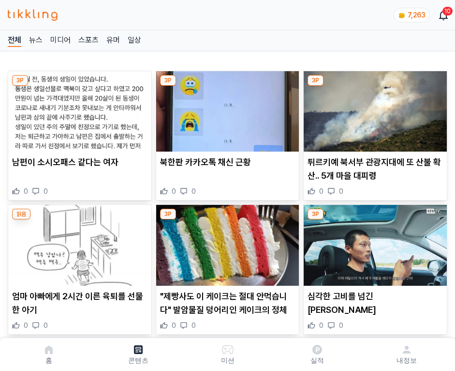
click at [374, 108] on img at bounding box center [375, 111] width 143 height 80
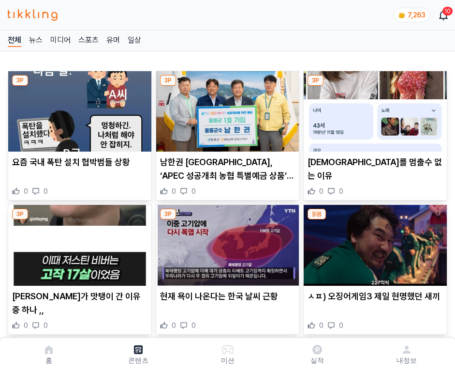
click at [374, 108] on img at bounding box center [375, 111] width 143 height 80
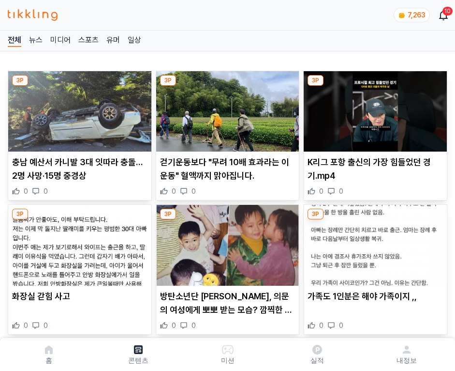
click at [374, 108] on img at bounding box center [375, 111] width 143 height 80
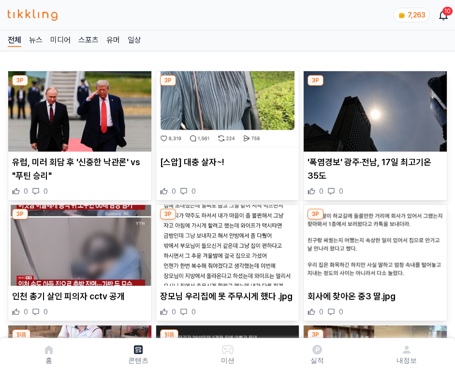
click at [374, 108] on img at bounding box center [375, 111] width 143 height 80
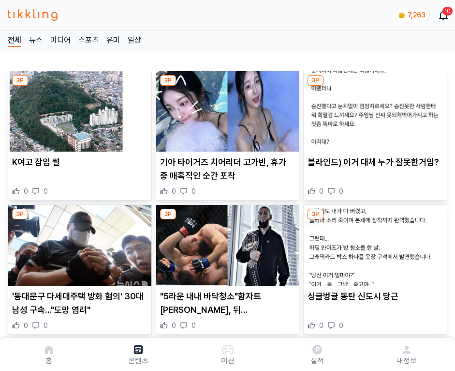
click at [374, 108] on img at bounding box center [375, 111] width 143 height 80
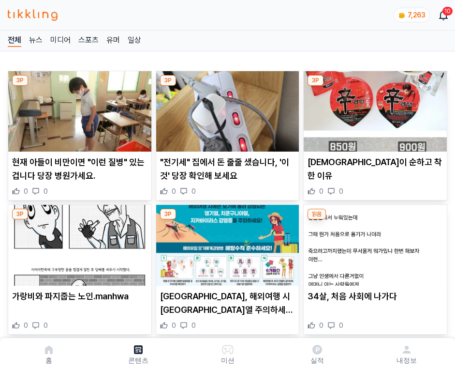
click at [374, 108] on img at bounding box center [375, 111] width 143 height 80
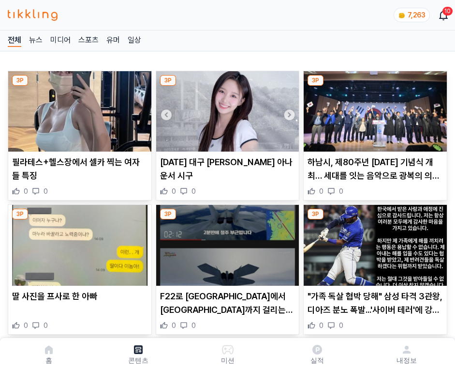
click at [374, 108] on img at bounding box center [375, 111] width 143 height 80
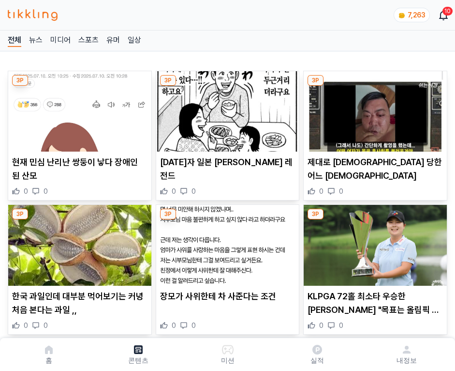
click at [374, 108] on img at bounding box center [375, 111] width 143 height 80
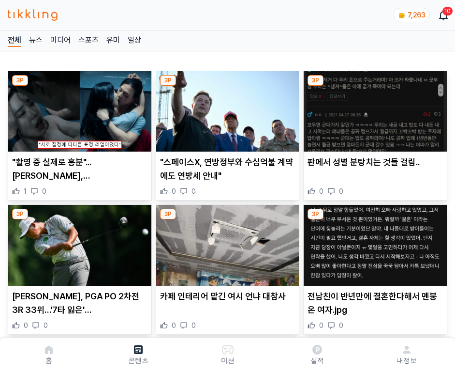
click at [374, 108] on img at bounding box center [375, 111] width 143 height 80
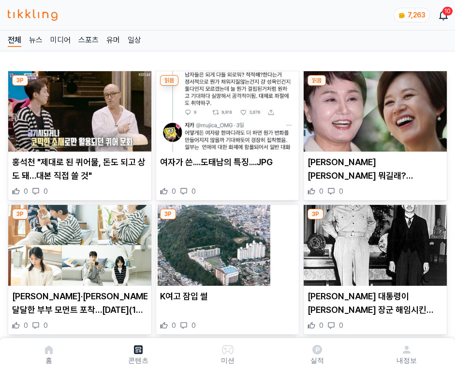
click at [374, 108] on img at bounding box center [375, 111] width 143 height 80
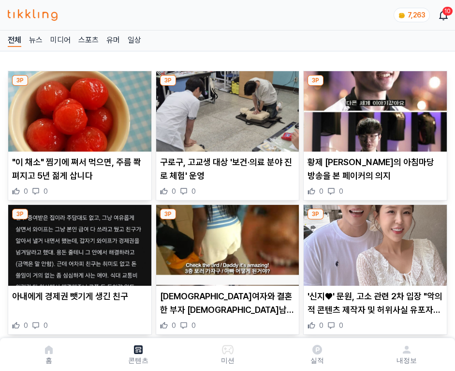
click at [374, 108] on img at bounding box center [375, 111] width 143 height 80
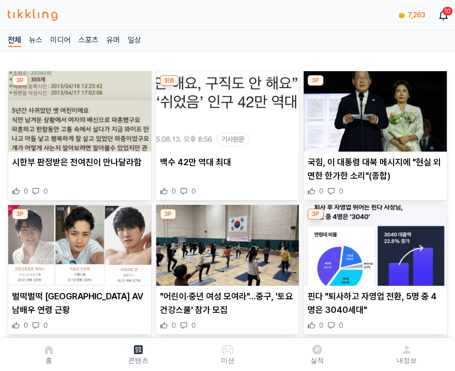
click at [374, 108] on img at bounding box center [375, 111] width 143 height 80
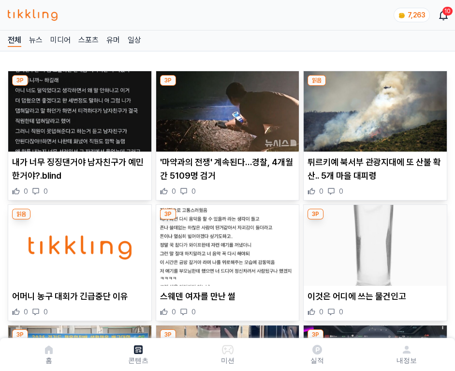
click at [374, 108] on img at bounding box center [375, 111] width 143 height 80
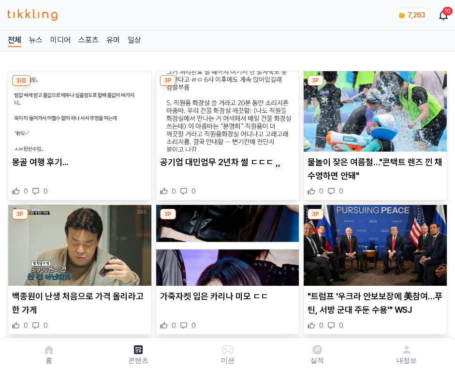
click at [374, 108] on img at bounding box center [375, 111] width 143 height 80
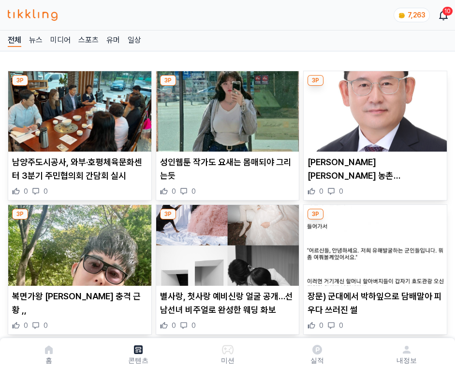
click at [374, 108] on img at bounding box center [375, 111] width 143 height 80
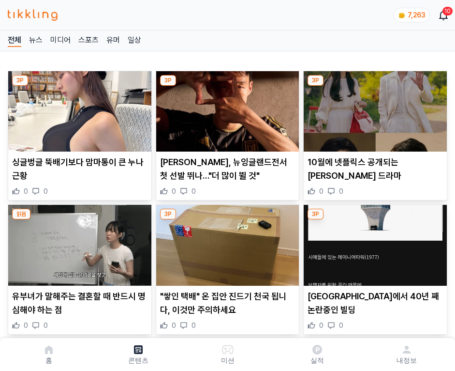
click at [374, 108] on img at bounding box center [375, 111] width 143 height 80
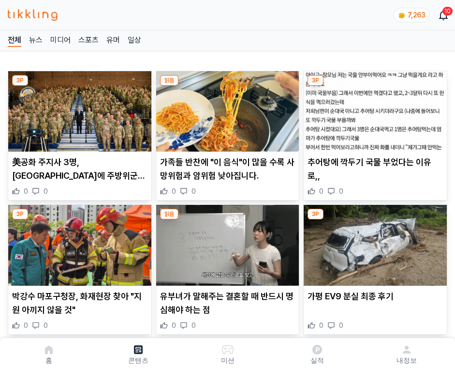
click at [374, 108] on img at bounding box center [375, 111] width 143 height 80
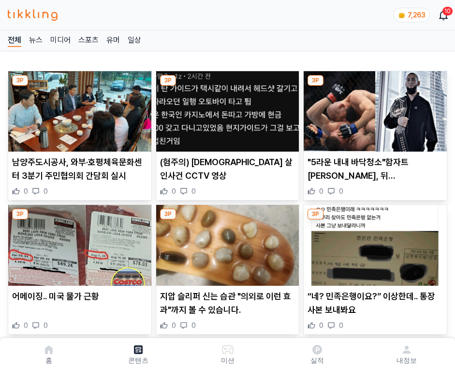
click at [374, 108] on img at bounding box center [375, 111] width 143 height 80
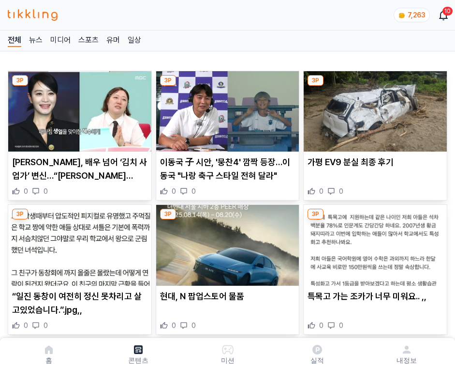
click at [374, 108] on img at bounding box center [375, 111] width 143 height 80
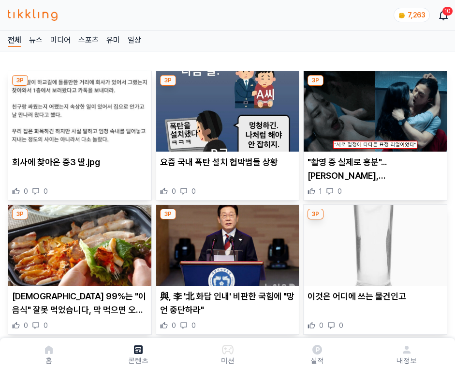
click at [374, 108] on img at bounding box center [375, 111] width 143 height 80
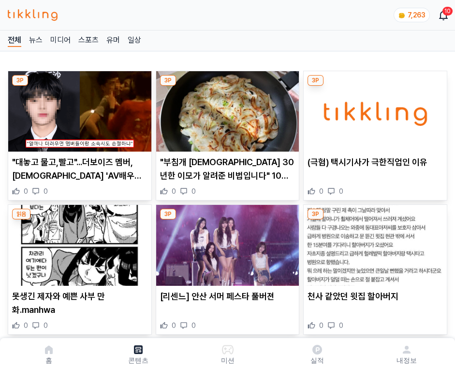
click at [374, 108] on img at bounding box center [375, 111] width 143 height 80
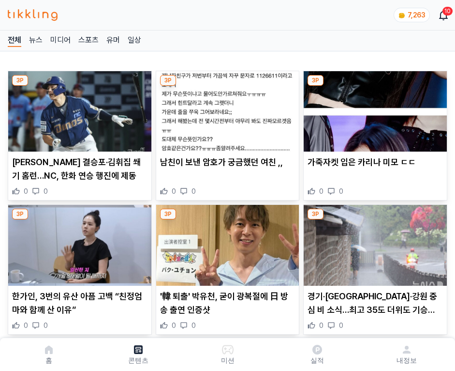
click at [374, 108] on img at bounding box center [375, 111] width 143 height 80
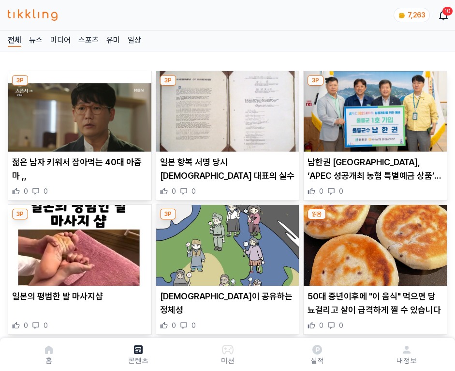
click at [374, 108] on img at bounding box center [375, 111] width 143 height 80
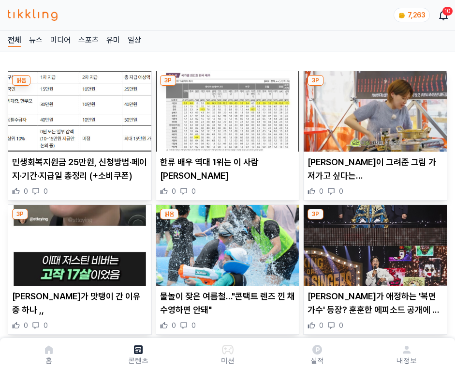
click at [374, 108] on img at bounding box center [375, 111] width 143 height 80
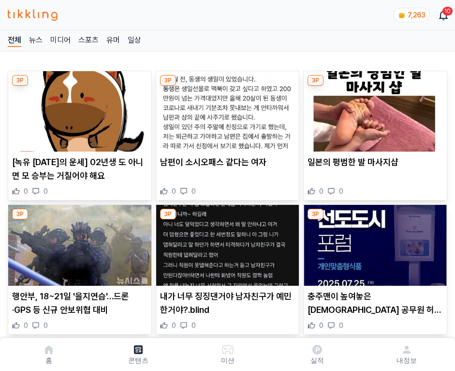
click at [374, 108] on img at bounding box center [375, 111] width 143 height 80
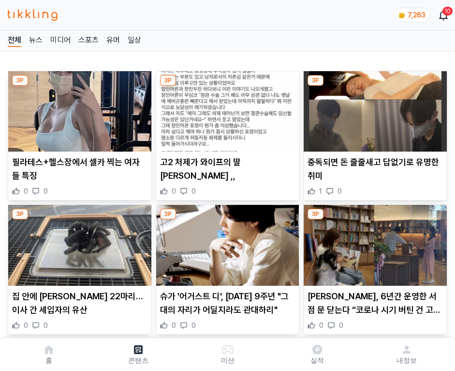
click at [374, 108] on img at bounding box center [375, 111] width 143 height 80
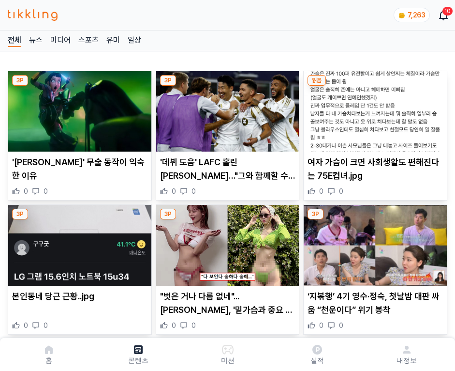
click at [374, 108] on img at bounding box center [375, 111] width 143 height 80
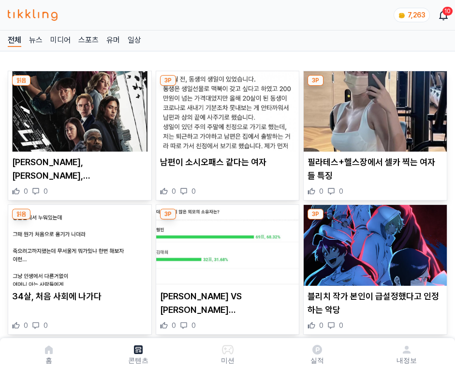
click at [374, 108] on img at bounding box center [375, 111] width 143 height 80
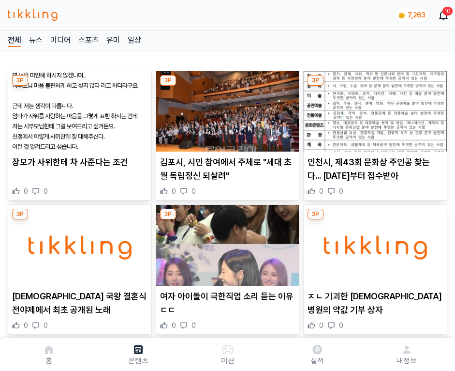
click at [374, 108] on img at bounding box center [375, 111] width 143 height 80
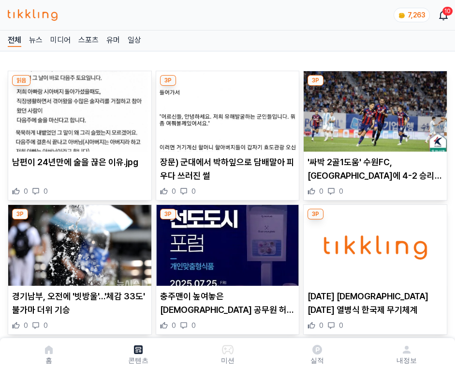
click at [374, 108] on img at bounding box center [375, 111] width 143 height 80
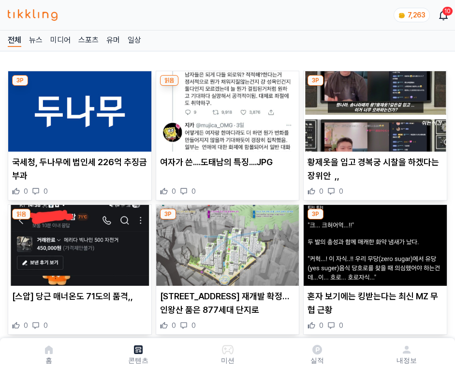
click at [374, 108] on img at bounding box center [375, 111] width 143 height 80
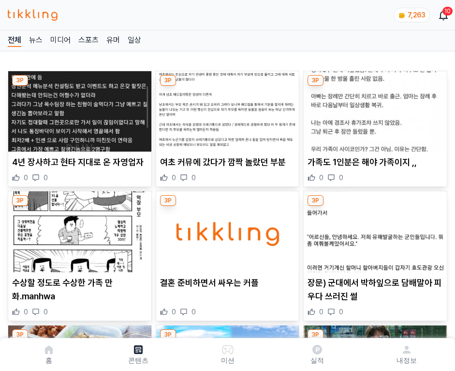
click at [374, 108] on img at bounding box center [375, 111] width 143 height 80
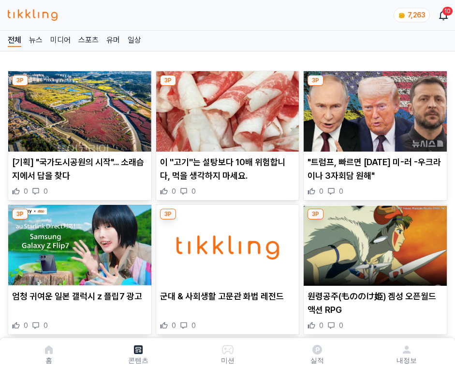
click at [374, 108] on img at bounding box center [375, 111] width 143 height 80
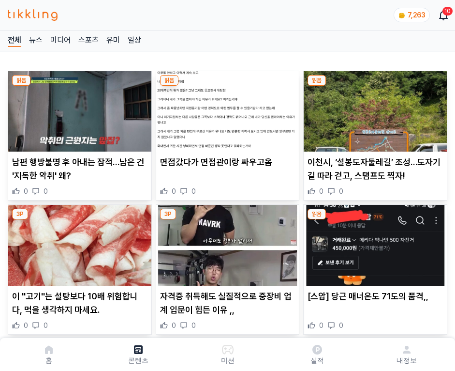
click at [374, 108] on img at bounding box center [375, 111] width 143 height 80
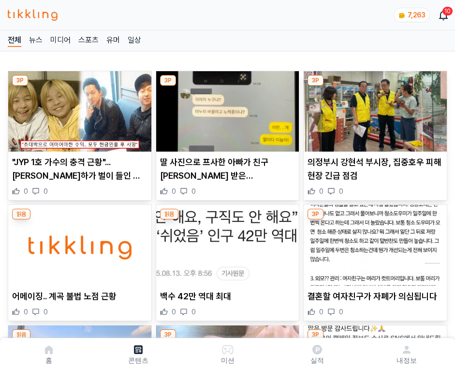
click at [374, 108] on img at bounding box center [375, 111] width 143 height 80
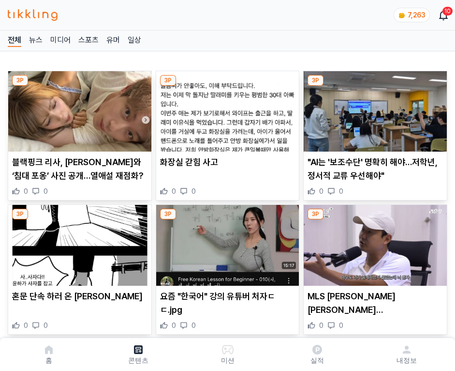
click at [374, 108] on img at bounding box center [375, 111] width 143 height 80
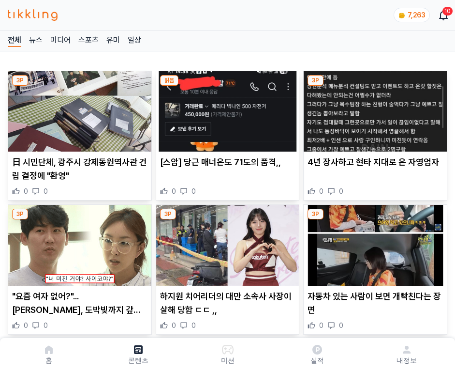
click at [374, 108] on img at bounding box center [375, 111] width 143 height 80
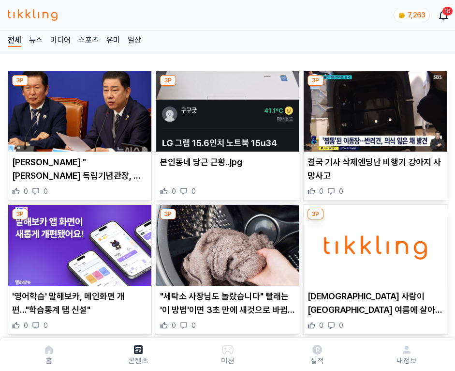
click at [374, 108] on img at bounding box center [375, 111] width 143 height 80
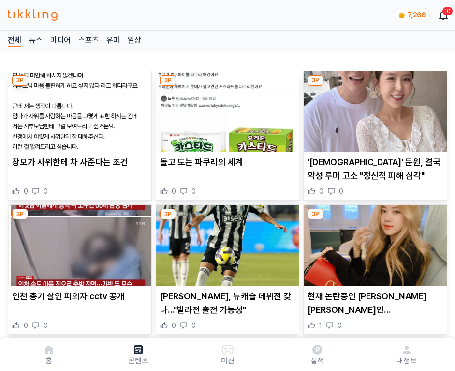
click at [374, 108] on img at bounding box center [375, 111] width 143 height 80
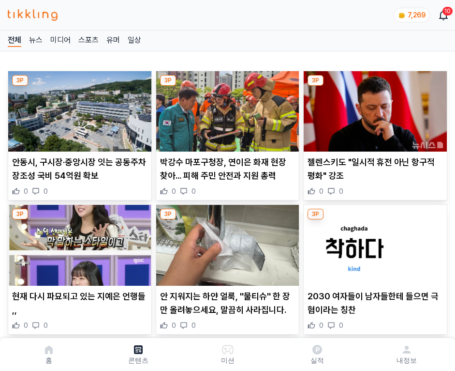
click at [374, 108] on img at bounding box center [375, 111] width 143 height 80
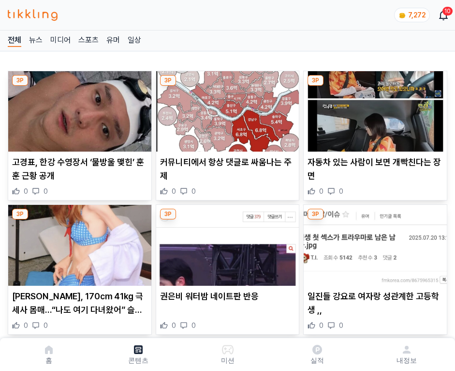
click at [374, 108] on img at bounding box center [375, 111] width 143 height 80
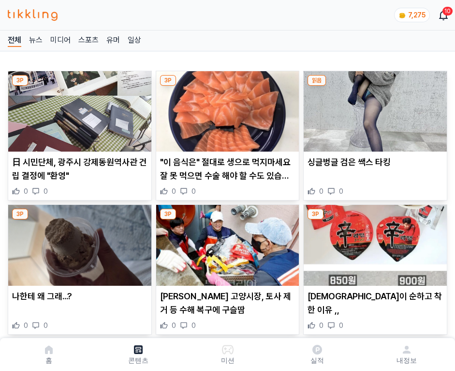
click at [374, 108] on img at bounding box center [375, 111] width 143 height 80
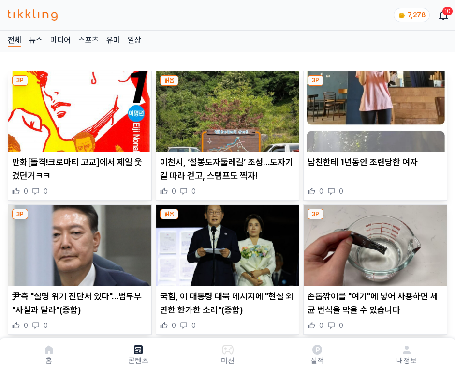
click at [374, 108] on img at bounding box center [375, 111] width 143 height 80
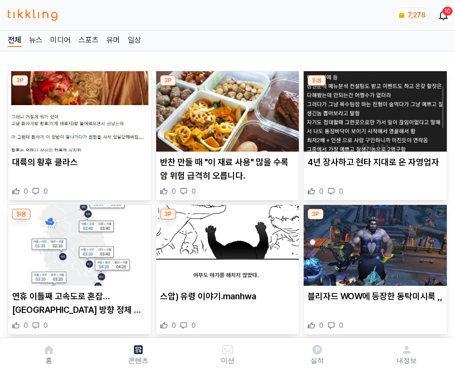
click at [374, 108] on img at bounding box center [375, 111] width 143 height 80
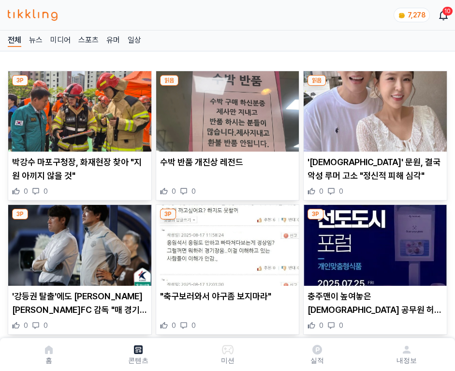
click at [374, 108] on img at bounding box center [375, 111] width 143 height 80
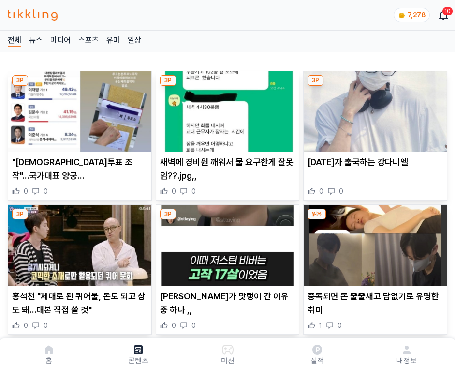
click at [374, 108] on img at bounding box center [375, 111] width 143 height 80
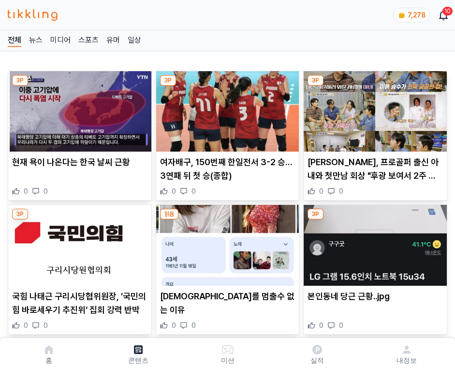
click at [374, 108] on img at bounding box center [375, 111] width 143 height 80
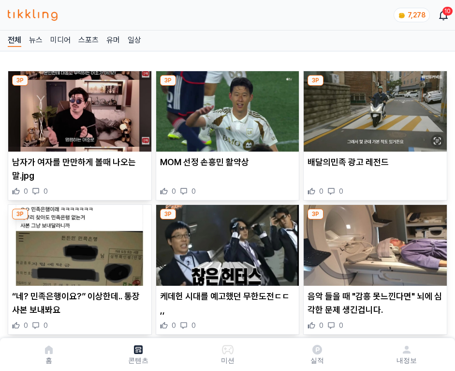
click at [374, 108] on img at bounding box center [375, 111] width 143 height 80
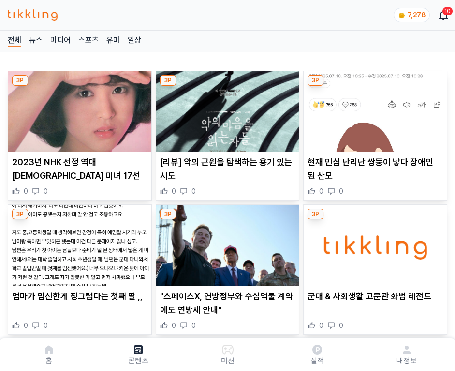
click at [374, 108] on img at bounding box center [375, 111] width 143 height 80
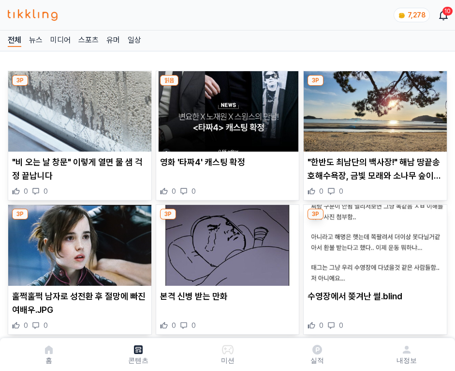
click at [374, 108] on img at bounding box center [375, 111] width 143 height 80
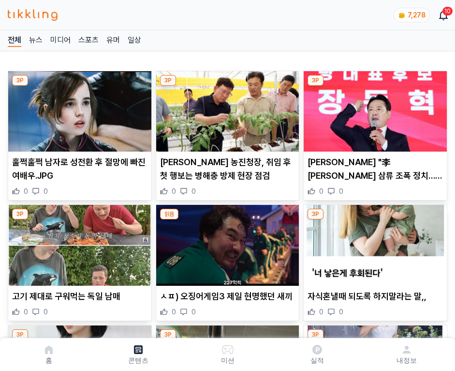
click at [374, 108] on img at bounding box center [375, 111] width 143 height 80
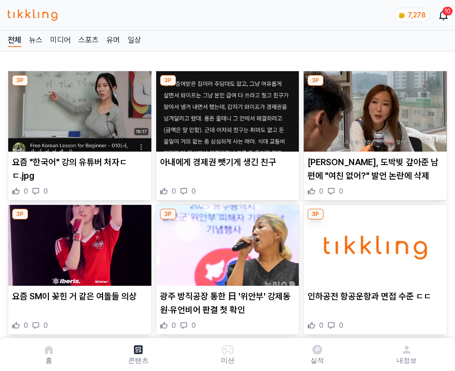
click at [374, 108] on img at bounding box center [375, 111] width 143 height 80
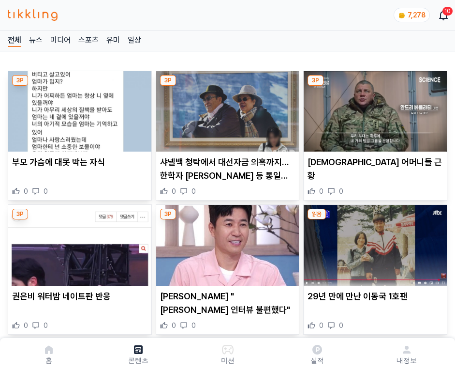
click at [374, 108] on img at bounding box center [375, 111] width 143 height 80
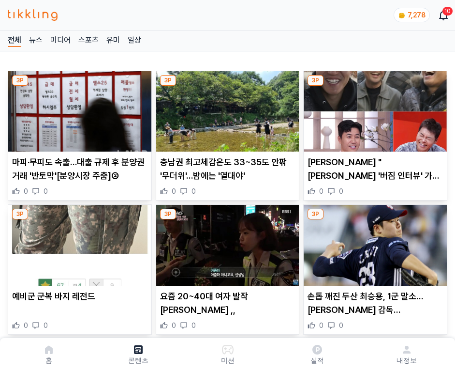
click at [374, 108] on img at bounding box center [375, 111] width 143 height 80
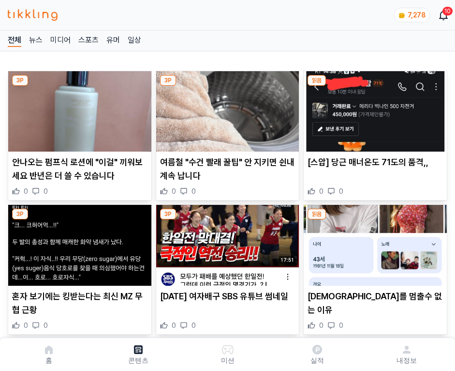
click at [374, 108] on img at bounding box center [375, 111] width 143 height 80
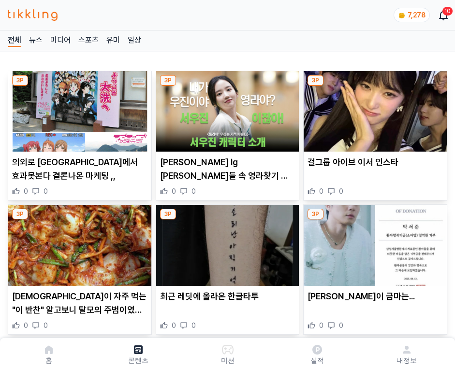
click at [374, 108] on img at bounding box center [375, 111] width 143 height 80
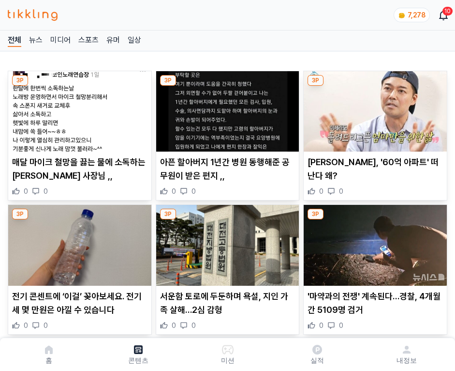
click at [374, 108] on img at bounding box center [375, 111] width 143 height 80
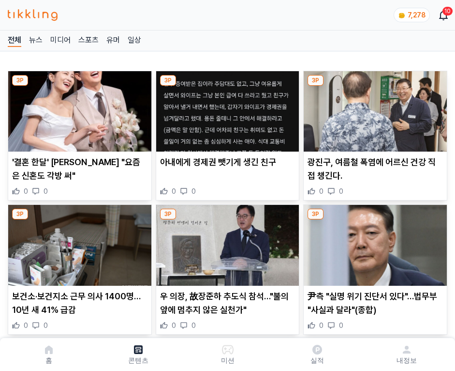
click at [374, 108] on img at bounding box center [375, 111] width 143 height 80
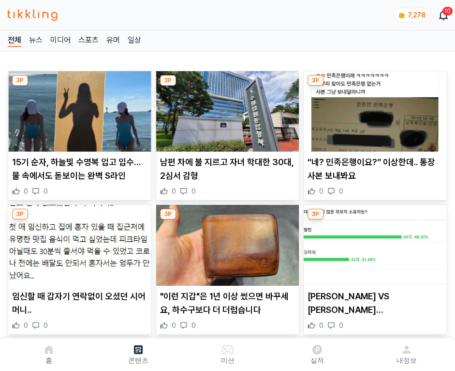
click at [374, 108] on img at bounding box center [375, 111] width 143 height 80
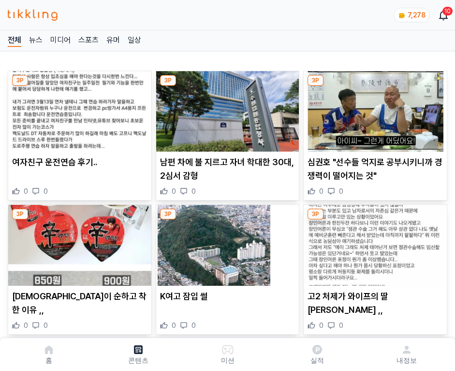
click at [374, 108] on img at bounding box center [375, 111] width 143 height 80
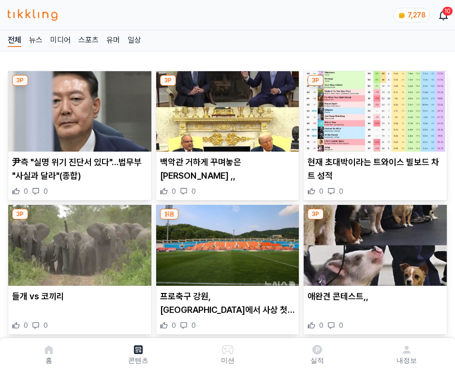
click at [374, 108] on img at bounding box center [375, 111] width 143 height 80
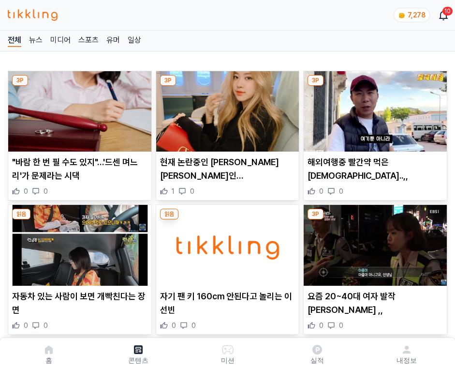
click at [374, 108] on img at bounding box center [375, 111] width 143 height 80
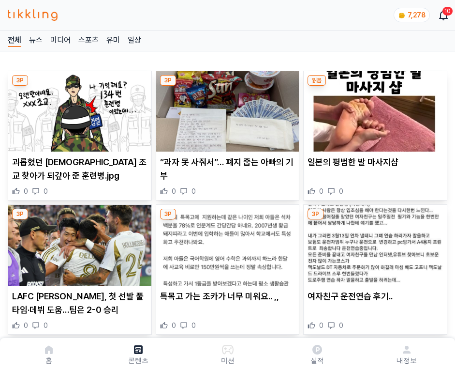
click at [374, 108] on img at bounding box center [375, 111] width 143 height 80
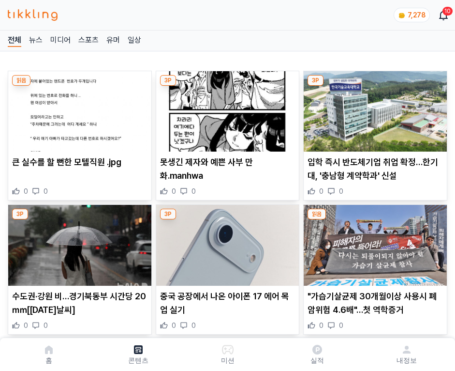
click at [374, 108] on img at bounding box center [375, 111] width 143 height 80
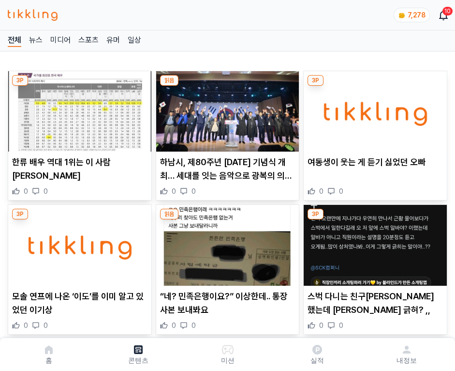
click at [374, 108] on img at bounding box center [375, 111] width 143 height 80
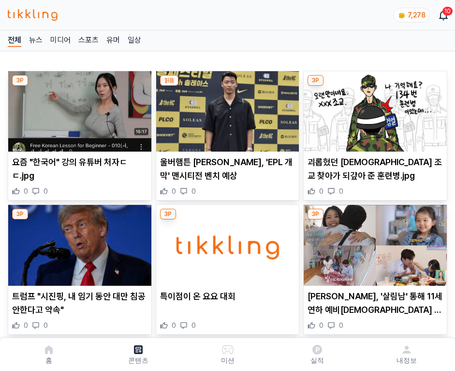
click at [374, 108] on img at bounding box center [375, 111] width 143 height 80
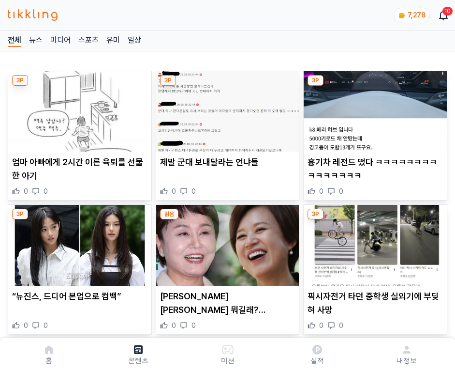
click at [374, 108] on img at bounding box center [375, 111] width 143 height 80
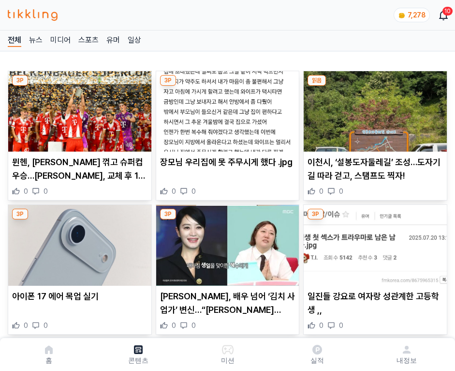
click at [374, 108] on img at bounding box center [375, 111] width 143 height 80
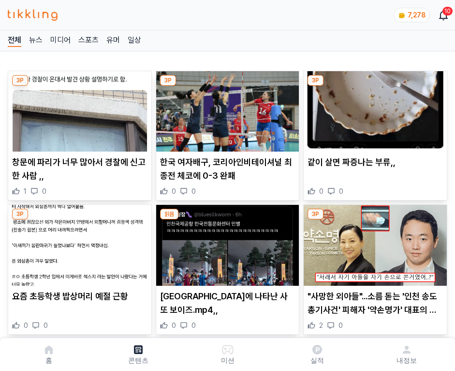
click at [374, 108] on img at bounding box center [375, 111] width 143 height 80
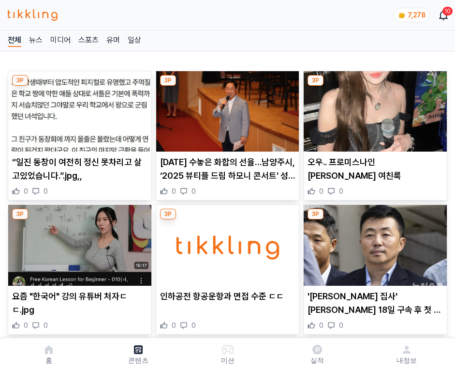
click at [374, 108] on img at bounding box center [375, 111] width 143 height 80
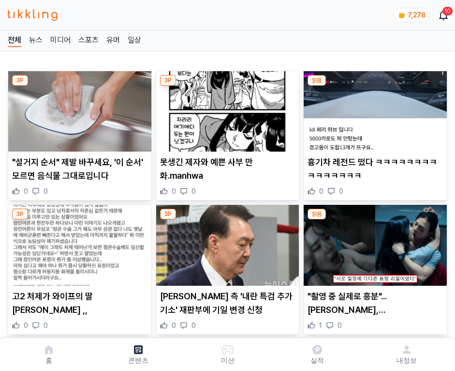
click at [374, 108] on img at bounding box center [375, 111] width 143 height 80
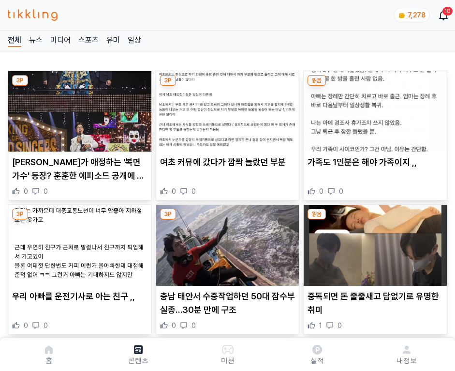
click at [374, 108] on img at bounding box center [375, 111] width 143 height 80
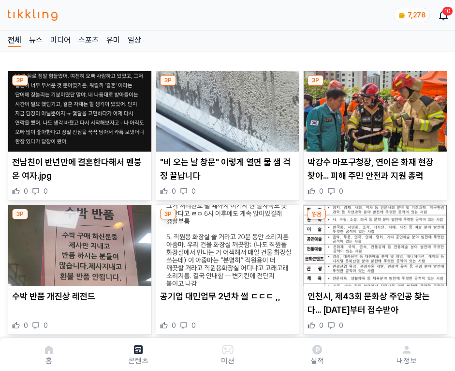
click at [374, 108] on img at bounding box center [375, 111] width 143 height 80
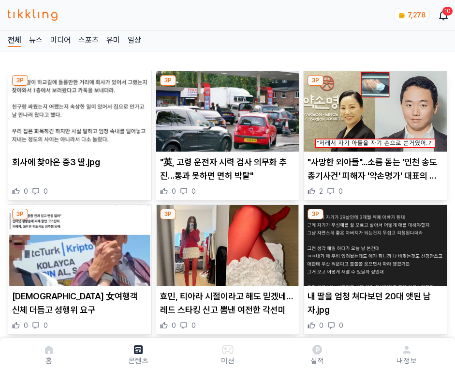
click at [374, 108] on img at bounding box center [375, 111] width 143 height 80
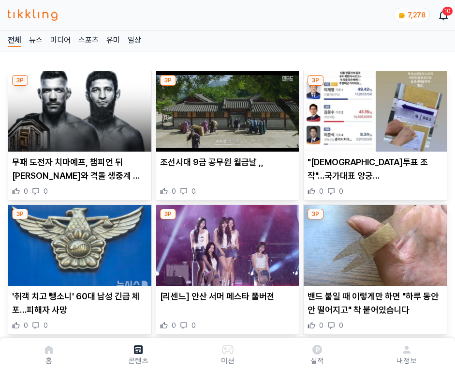
click at [374, 108] on img at bounding box center [375, 111] width 143 height 80
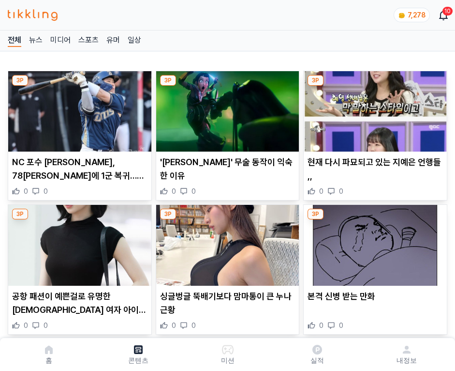
click at [374, 108] on img at bounding box center [375, 111] width 143 height 80
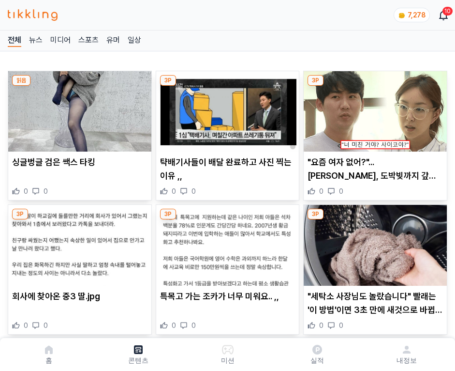
click at [374, 108] on img at bounding box center [375, 111] width 143 height 80
